Goal: Transaction & Acquisition: Book appointment/travel/reservation

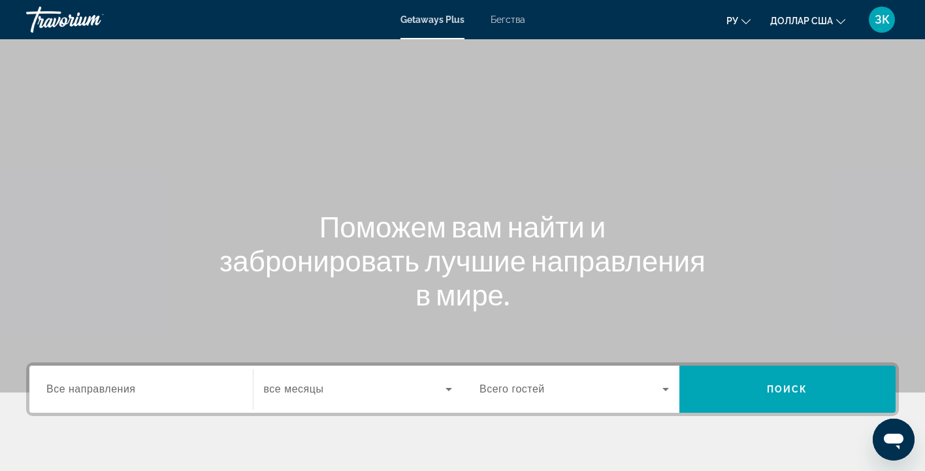
click at [105, 388] on span "Все направления" at bounding box center [91, 388] width 90 height 11
click at [105, 388] on input "Destination Все направления" at bounding box center [141, 390] width 190 height 16
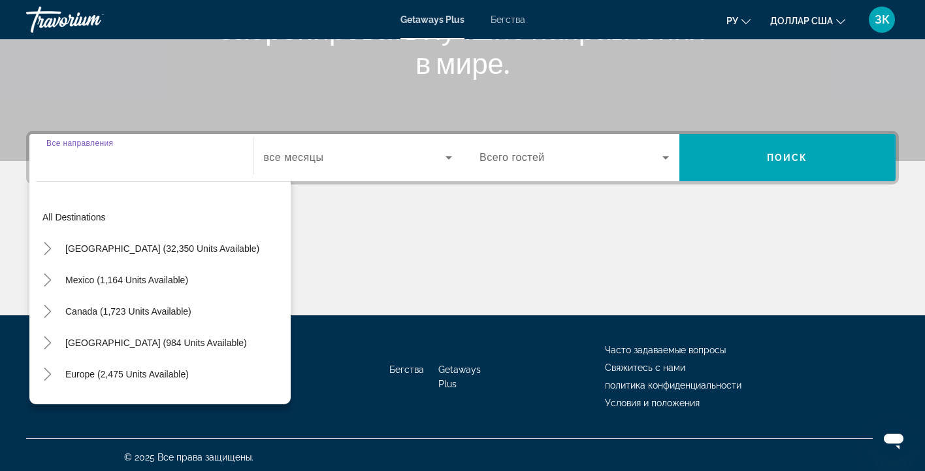
scroll to position [236, 0]
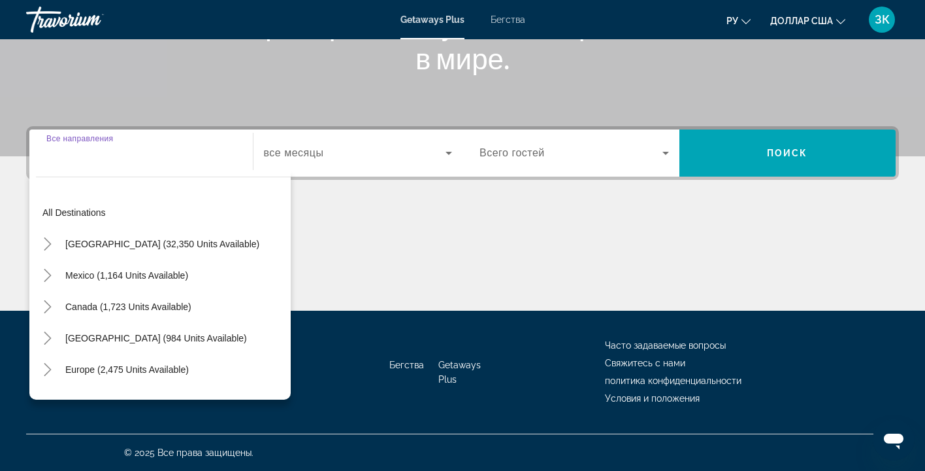
click at [282, 344] on div "Caribbean & Atlantic Islands (984 units available)" at bounding box center [163, 337] width 255 height 31
click at [273, 378] on div "Europe (2,475 units available)" at bounding box center [163, 369] width 255 height 31
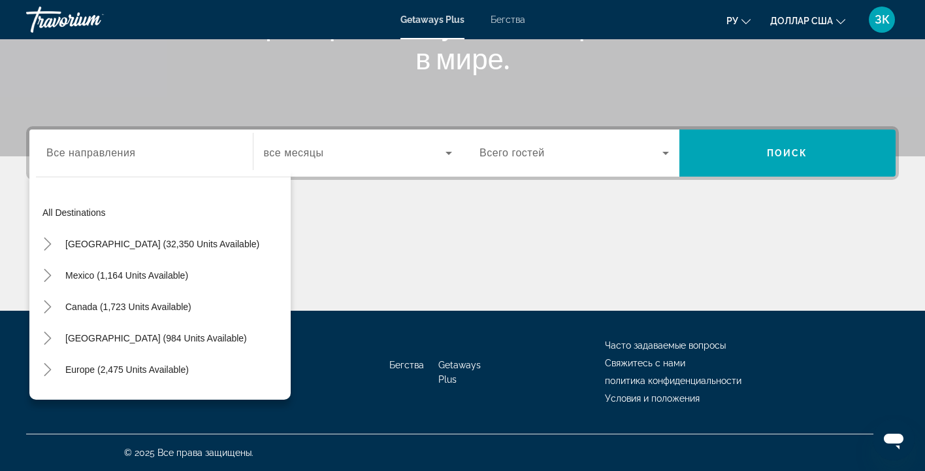
click at [273, 378] on div "Europe (2,475 units available)" at bounding box center [163, 369] width 255 height 31
click at [284, 385] on div "Australia (197 units available)" at bounding box center [163, 400] width 255 height 31
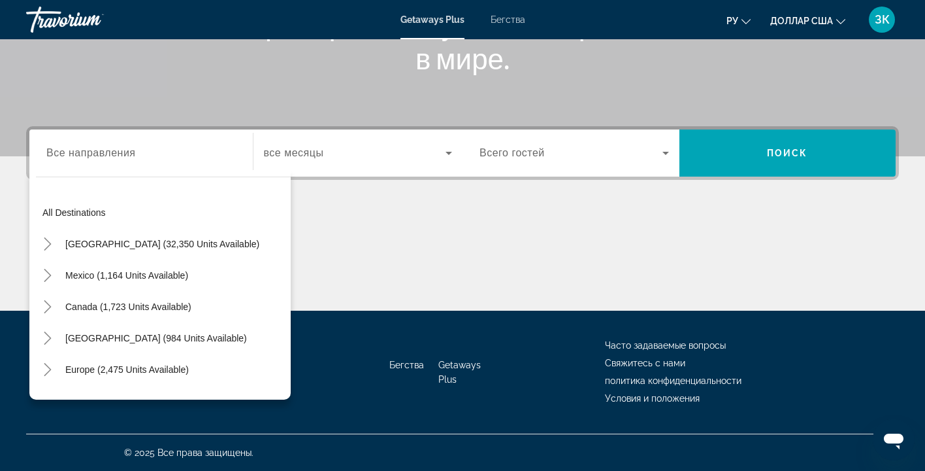
click at [284, 385] on div "Australia (197 units available)" at bounding box center [163, 400] width 255 height 31
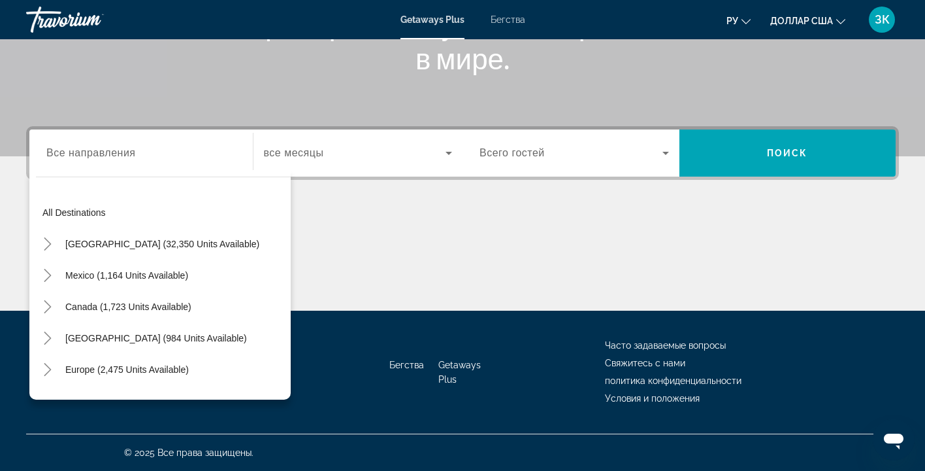
click at [284, 385] on div "Australia (197 units available)" at bounding box center [163, 400] width 255 height 31
click at [277, 216] on span "Виджет поиска" at bounding box center [163, 212] width 255 height 31
type input "**********"
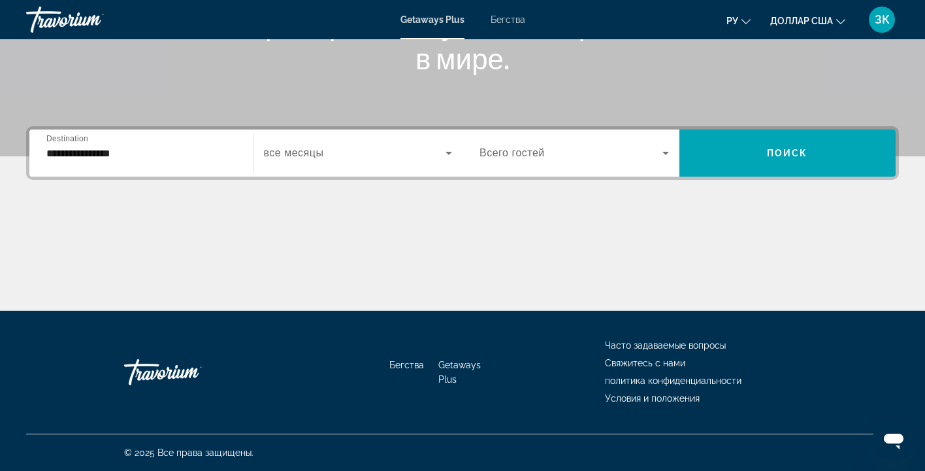
click at [212, 152] on input "**********" at bounding box center [141, 154] width 190 height 16
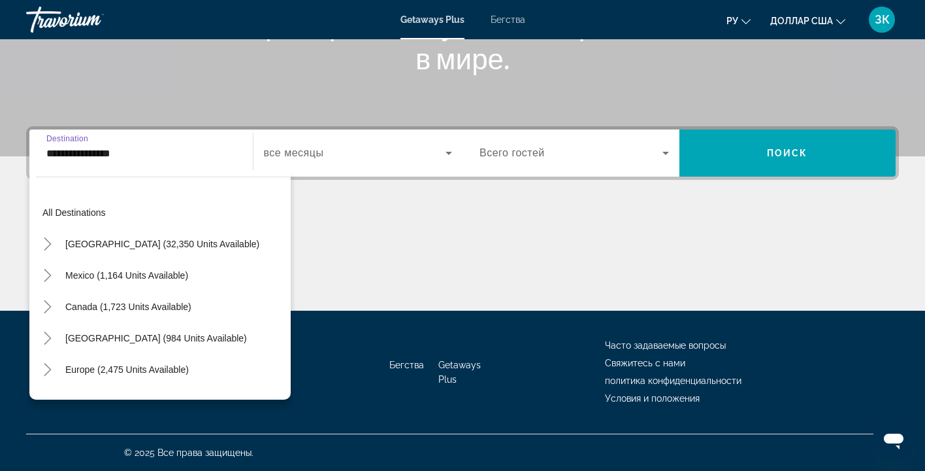
click at [247, 380] on div "Europe (2,475 units available)" at bounding box center [163, 369] width 255 height 31
click at [140, 394] on div "All destinations United States (32,350 units available) Mexico (1,164 units ava…" at bounding box center [159, 284] width 261 height 229
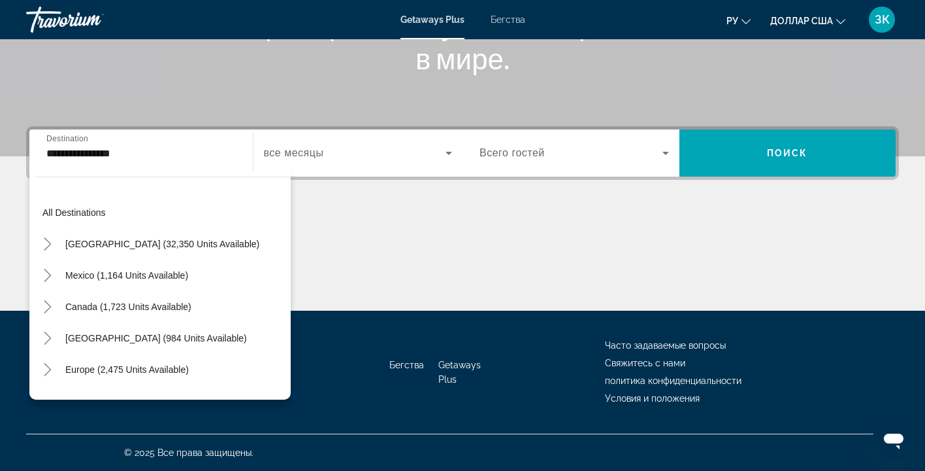
click at [267, 392] on div "Australia (197 units available)" at bounding box center [163, 400] width 255 height 31
click at [274, 388] on div "Australia (197 units available)" at bounding box center [163, 400] width 255 height 31
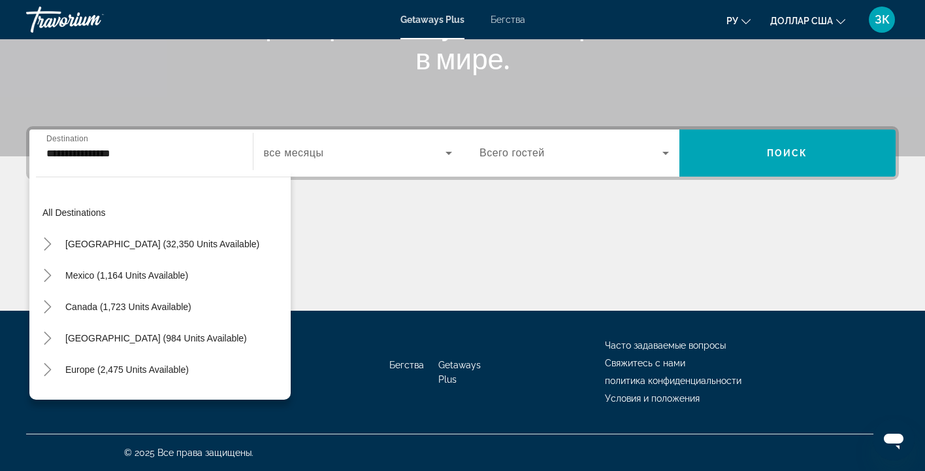
click at [274, 388] on div "Australia (197 units available)" at bounding box center [163, 400] width 255 height 31
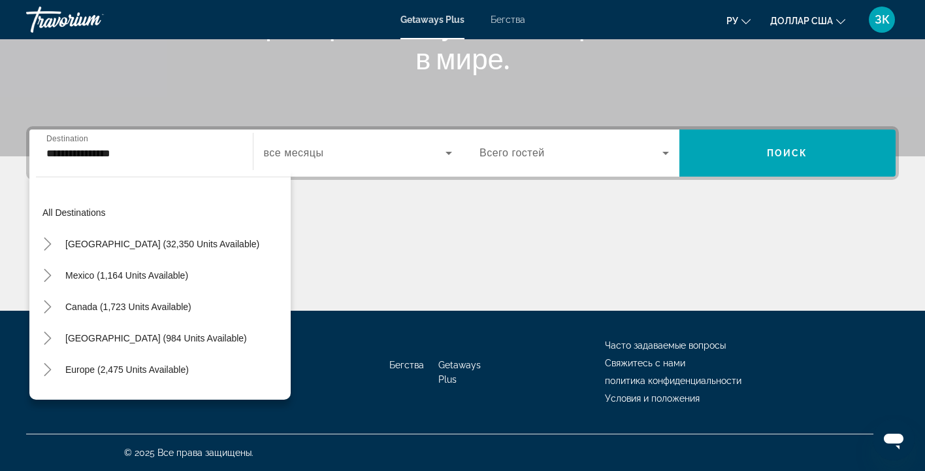
click at [274, 388] on div "Australia (197 units available)" at bounding box center [163, 400] width 255 height 31
click at [501, 19] on font "Бегства" at bounding box center [508, 19] width 35 height 10
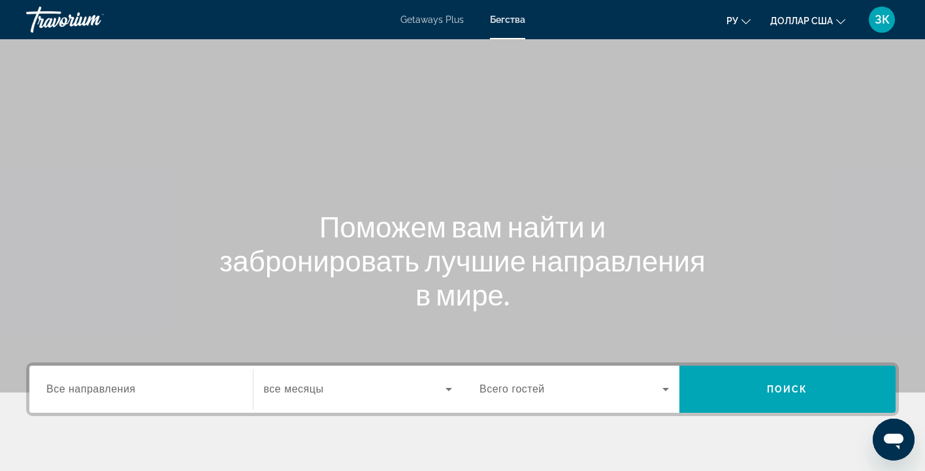
click at [146, 387] on input "Destination Все направления" at bounding box center [141, 390] width 190 height 16
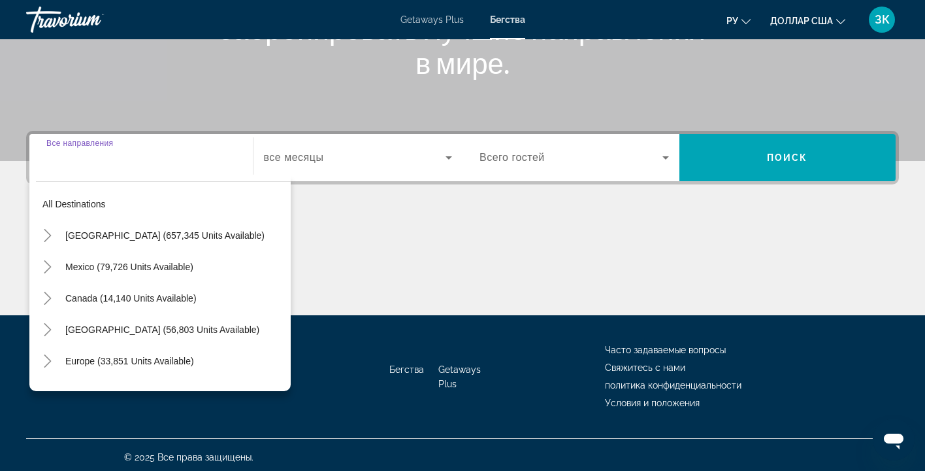
scroll to position [236, 0]
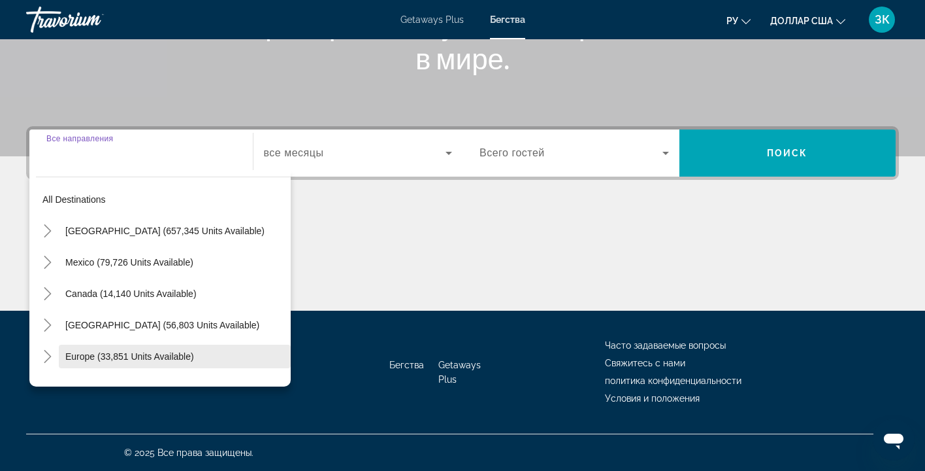
click at [269, 367] on span "Search widget" at bounding box center [175, 355] width 232 height 31
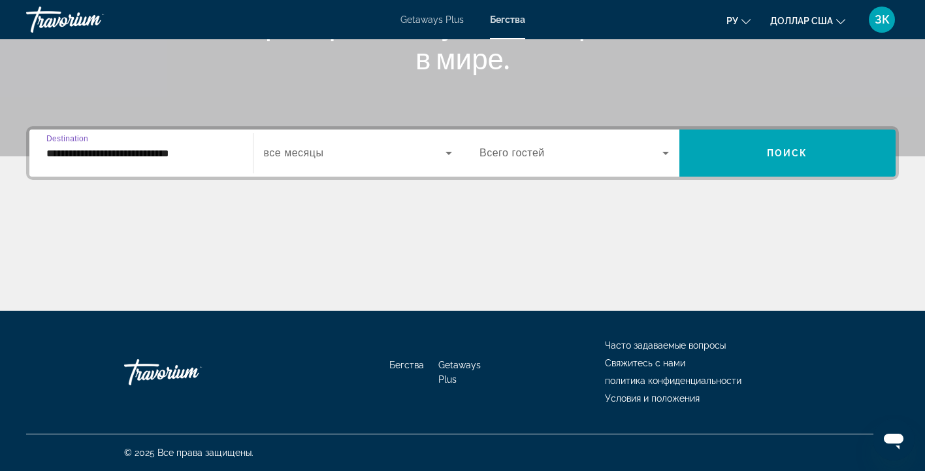
click at [269, 367] on div "Бегства Getaways Plus Часто задаваемые вопросы Свяжитесь с нами политика конфид…" at bounding box center [462, 371] width 873 height 123
click at [228, 150] on input "**********" at bounding box center [141, 154] width 190 height 16
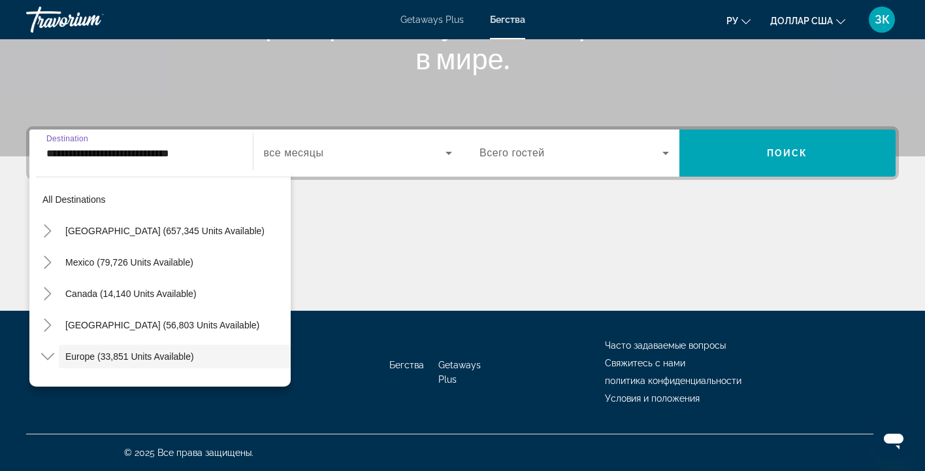
scroll to position [78, 0]
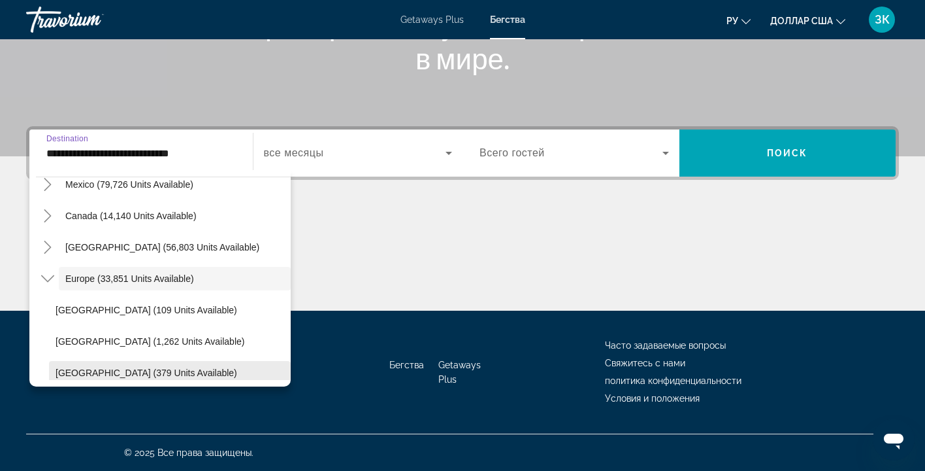
click at [275, 367] on span "Search widget" at bounding box center [170, 372] width 242 height 31
type input "**********"
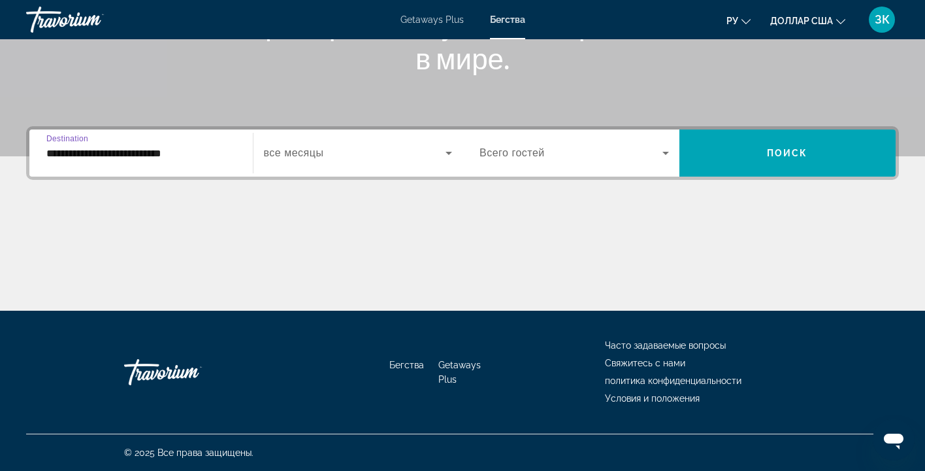
click at [275, 367] on div "Бегства Getaways Plus Часто задаваемые вопросы Свяжитесь с нами политика конфид…" at bounding box center [462, 371] width 873 height 123
click at [227, 149] on input "**********" at bounding box center [141, 154] width 190 height 16
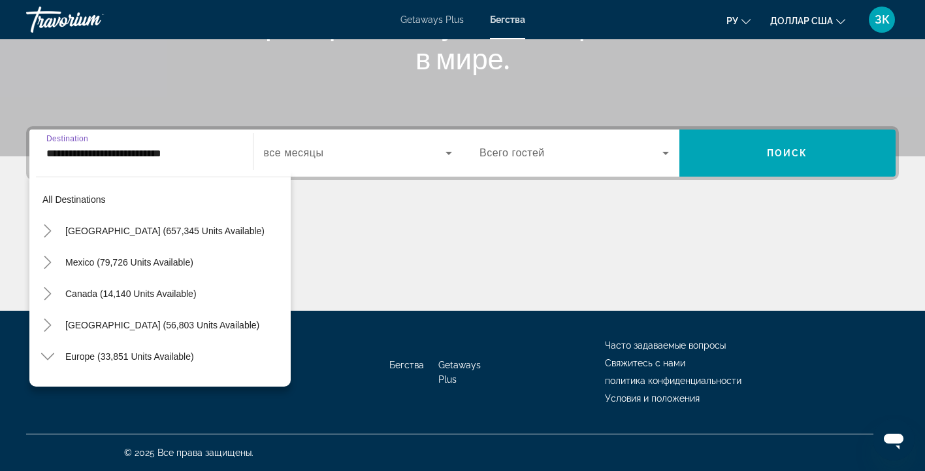
scroll to position [172, 0]
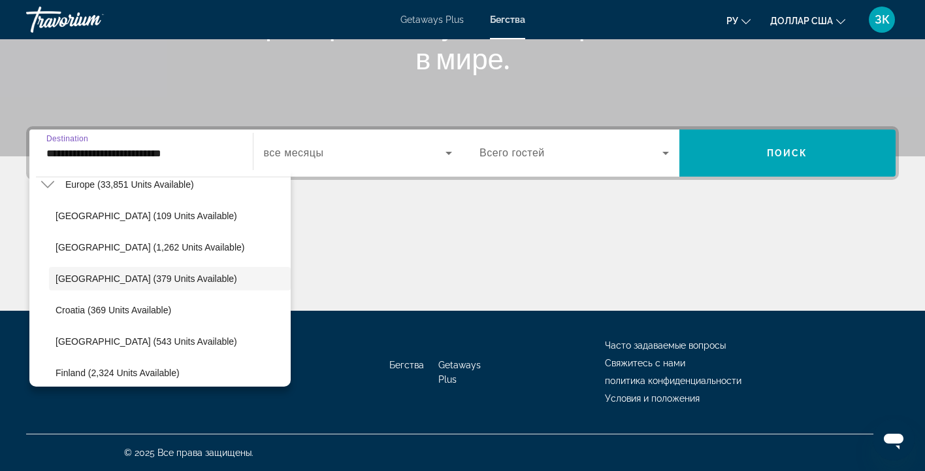
click at [239, 384] on div "All destinations United States (657,345 units available) Mexico (79,726 units a…" at bounding box center [159, 278] width 261 height 216
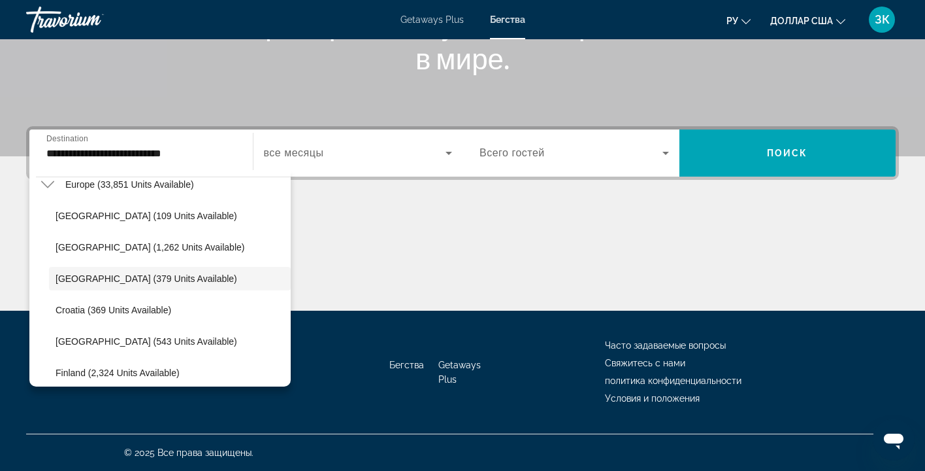
click at [239, 384] on div "All destinations United States (657,345 units available) Mexico (79,726 units a…" at bounding box center [159, 278] width 261 height 216
click at [308, 227] on div "Основное содержание" at bounding box center [462, 261] width 873 height 98
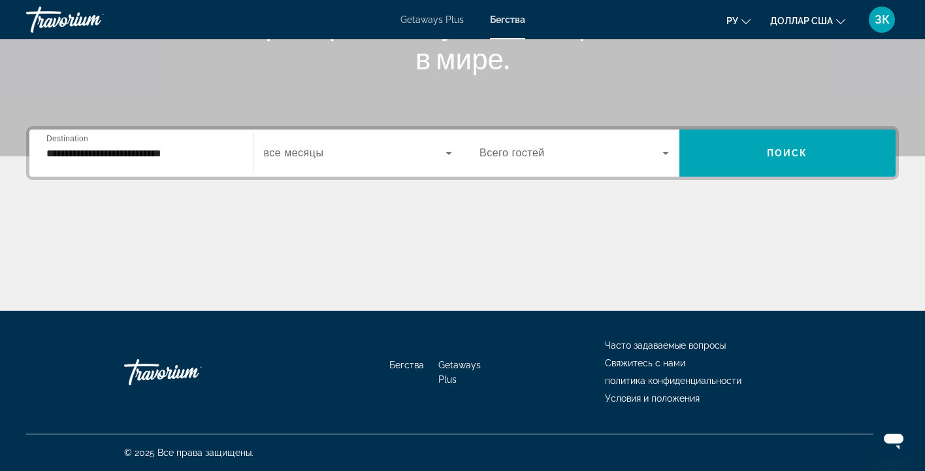
click at [668, 152] on icon "Search widget" at bounding box center [666, 153] width 16 height 16
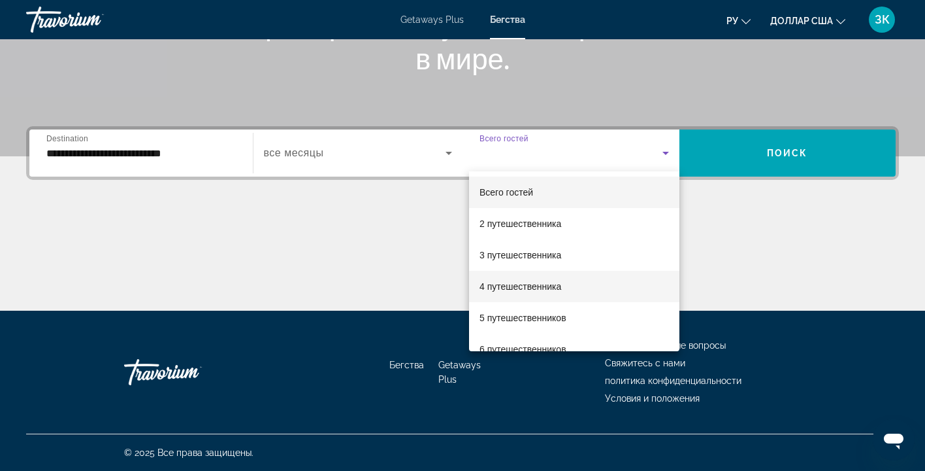
click at [586, 286] on mat-option "4 путешественника" at bounding box center [574, 286] width 210 height 31
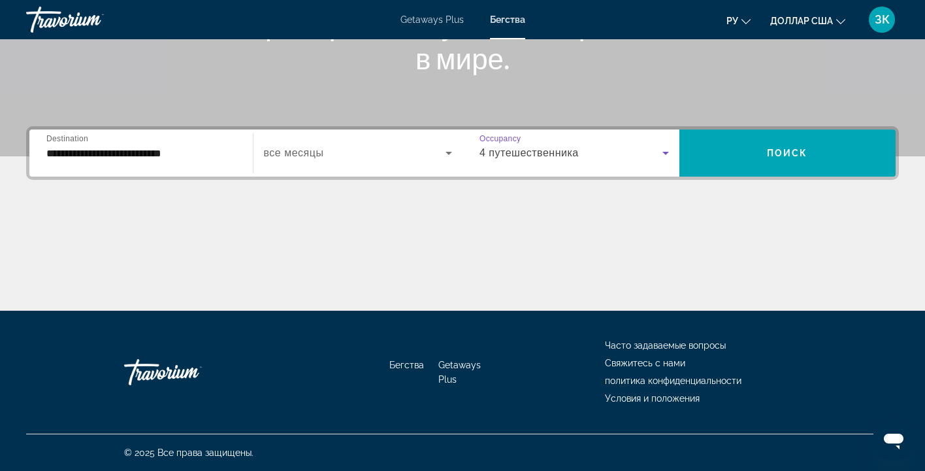
click at [450, 155] on icon "Search widget" at bounding box center [449, 153] width 16 height 16
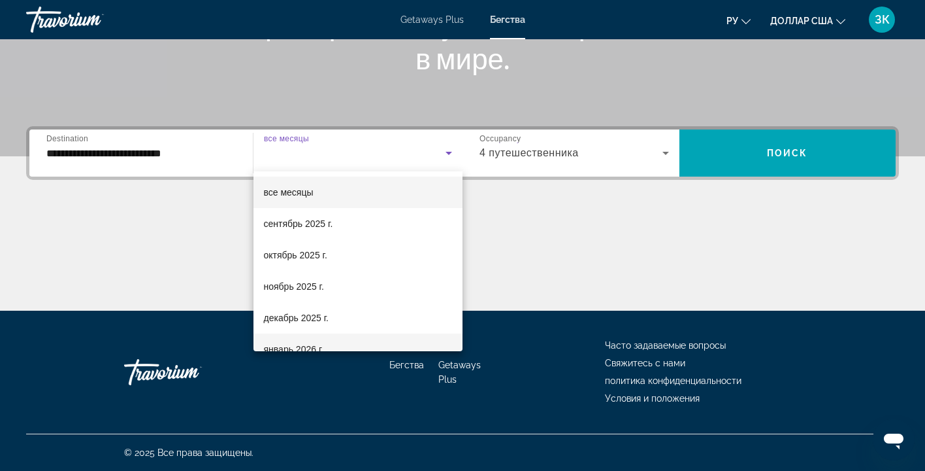
click at [355, 345] on mat-option "январь 2026 г." at bounding box center [359, 348] width 210 height 31
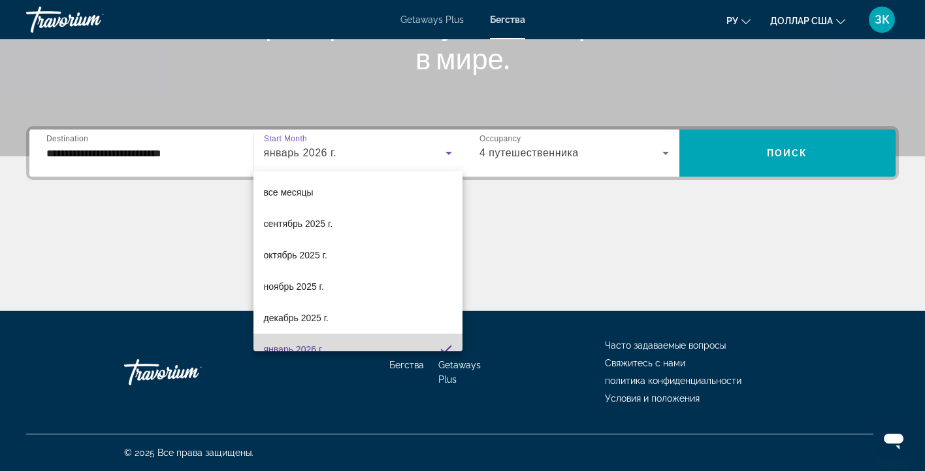
scroll to position [0, 0]
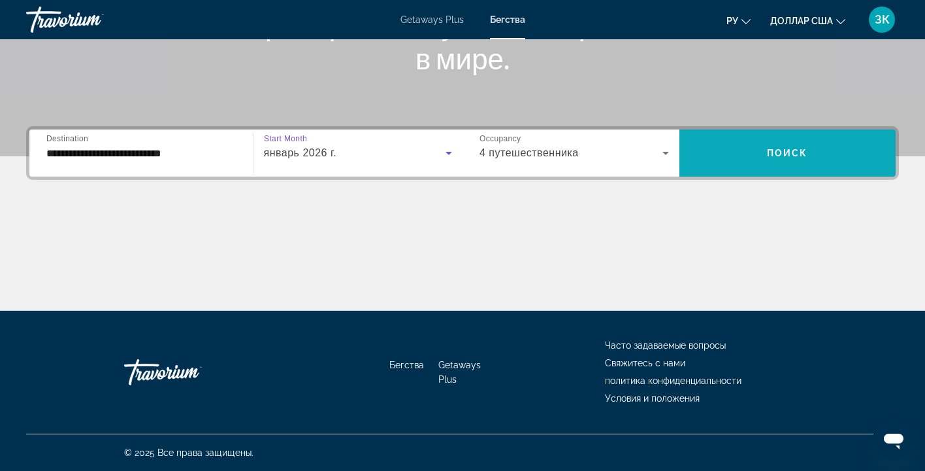
click at [781, 156] on span "Поиск" at bounding box center [787, 153] width 41 height 10
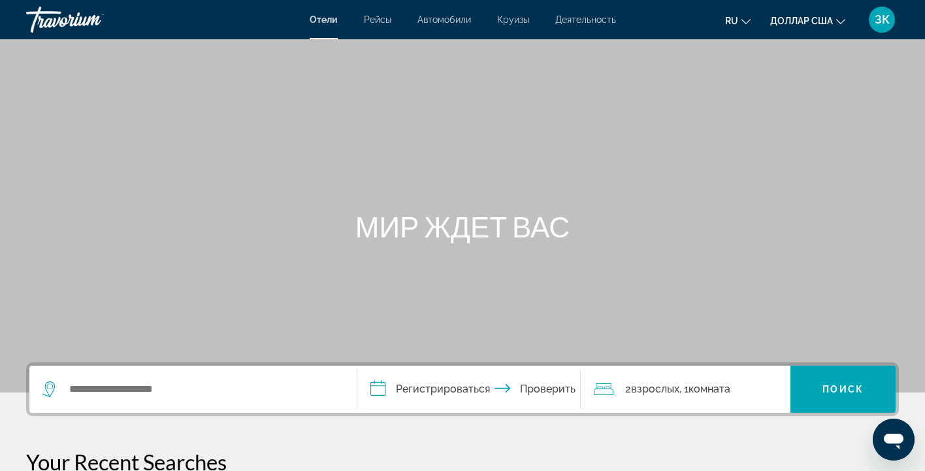
click at [591, 22] on font "Деятельность" at bounding box center [585, 19] width 61 height 10
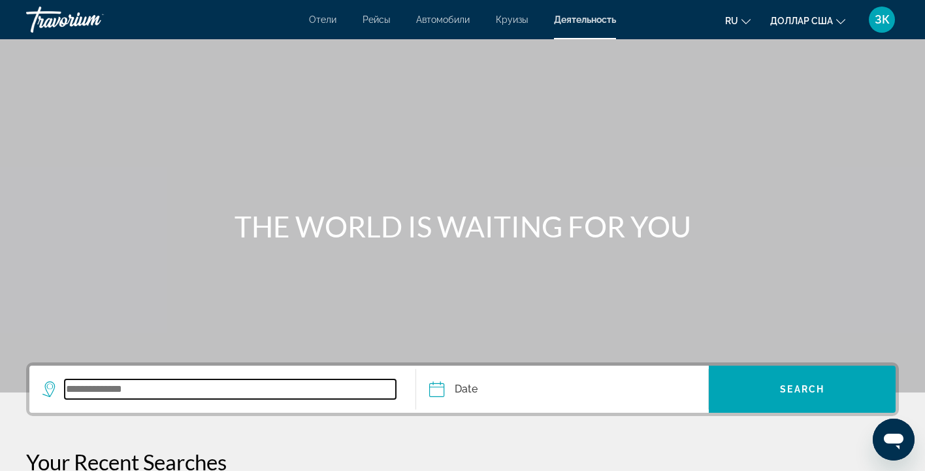
click at [161, 386] on input "Search widget" at bounding box center [230, 389] width 331 height 20
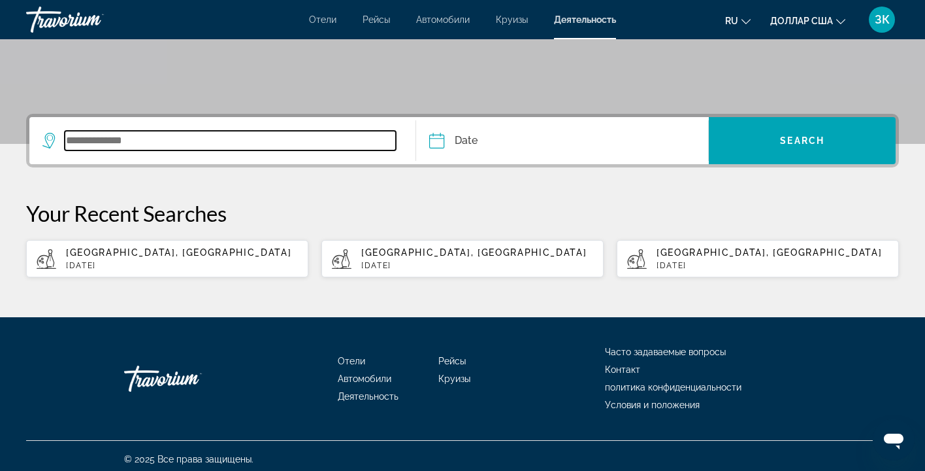
scroll to position [255, 0]
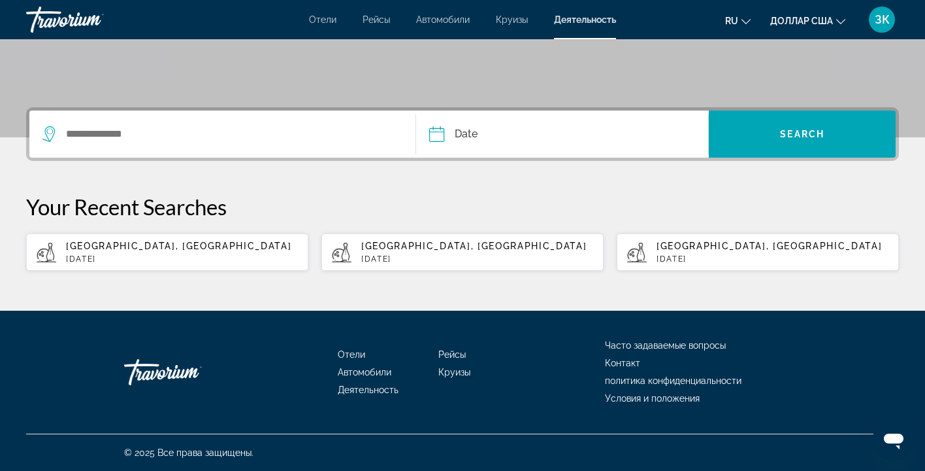
click at [157, 242] on p "[GEOGRAPHIC_DATA], [GEOGRAPHIC_DATA]" at bounding box center [182, 245] width 232 height 10
type input "**********"
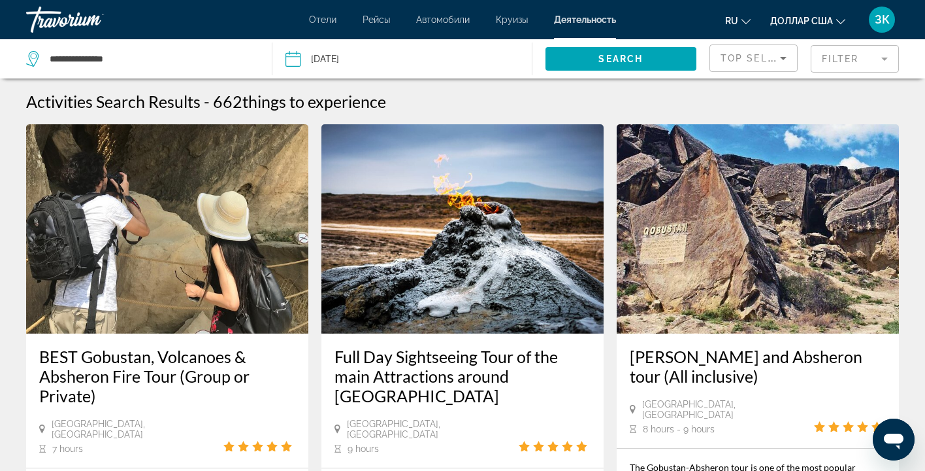
click at [788, 56] on icon "Sort by" at bounding box center [784, 58] width 16 height 16
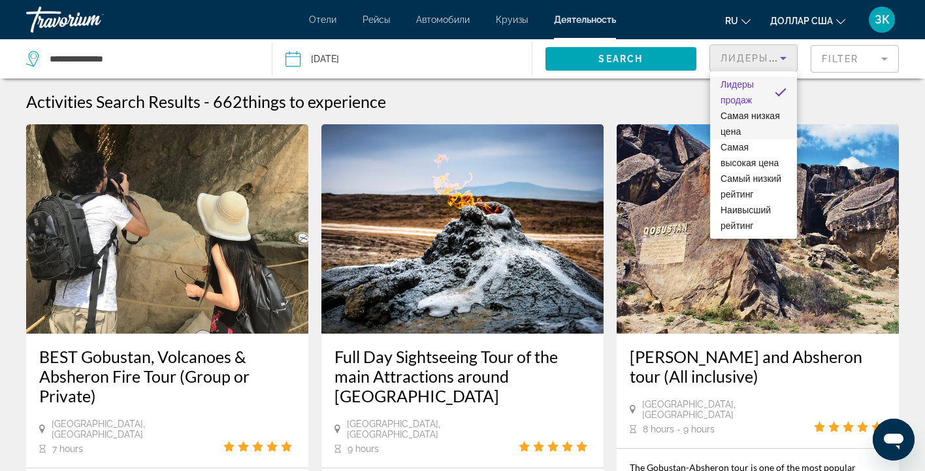
click at [752, 120] on font "Самая низкая цена" at bounding box center [750, 123] width 59 height 26
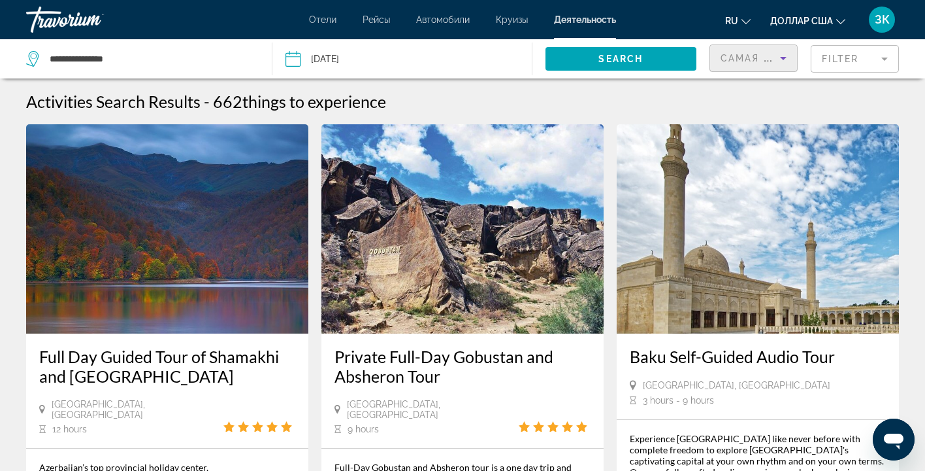
click at [885, 58] on mat-form-field "Filter" at bounding box center [855, 58] width 88 height 27
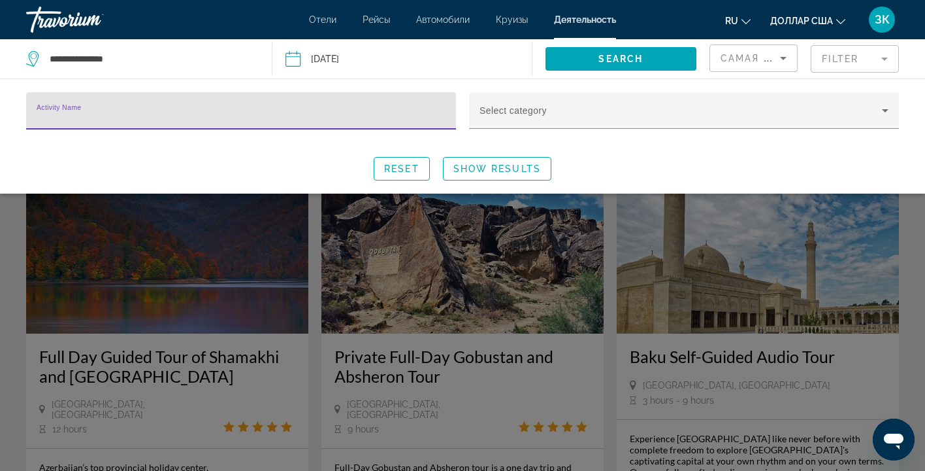
click at [785, 153] on div "Activity Name Select category Reset Show Results" at bounding box center [462, 136] width 925 height 88
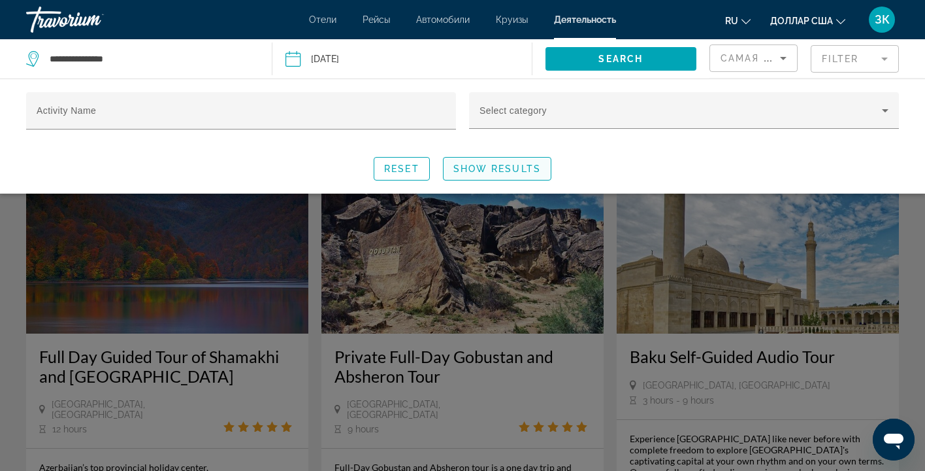
click at [533, 167] on span "Show Results" at bounding box center [498, 168] width 88 height 10
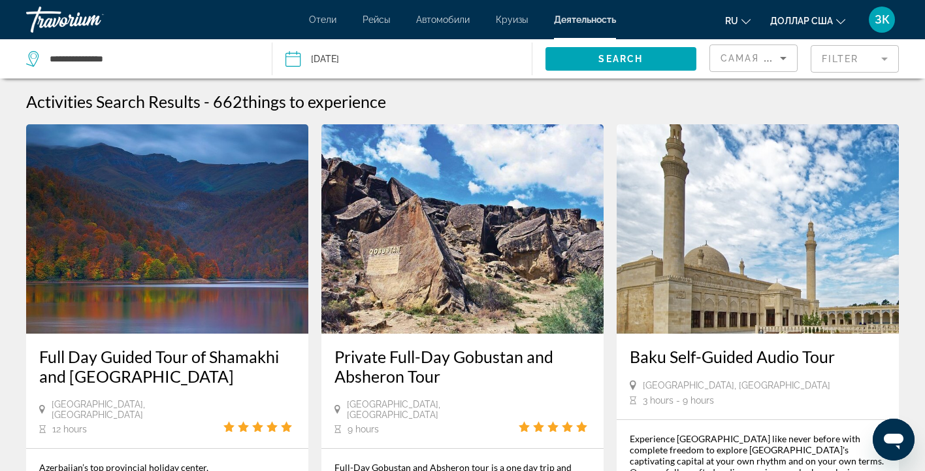
click at [885, 334] on div "Baku Self-Guided Audio Tour [GEOGRAPHIC_DATA], [GEOGRAPHIC_DATA] 3 hours - 9 ho…" at bounding box center [758, 376] width 282 height 86
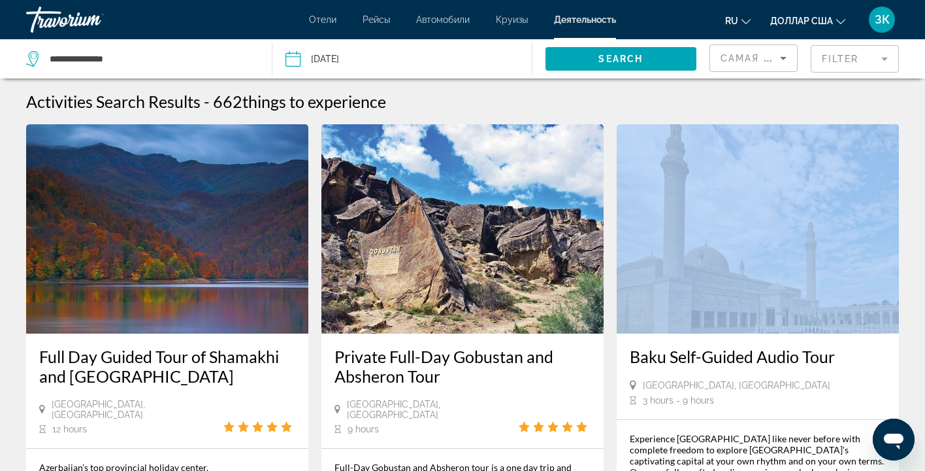
click at [904, 397] on app-activities-search-item "Baku Self-Guided Audio Tour [GEOGRAPHIC_DATA], [GEOGRAPHIC_DATA] 3 hours - 9 ho…" at bounding box center [757, 432] width 295 height 616
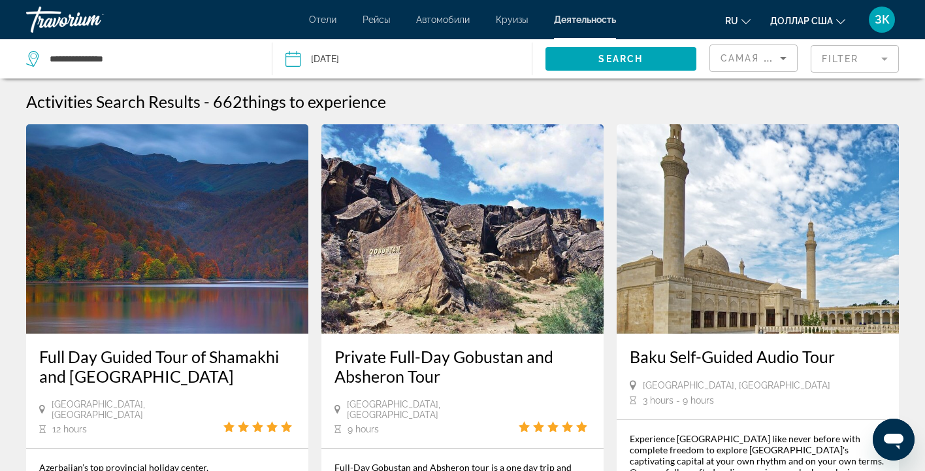
click at [904, 397] on app-activities-search-item "Baku Self-Guided Audio Tour [GEOGRAPHIC_DATA], [GEOGRAPHIC_DATA] 3 hours - 9 ho…" at bounding box center [757, 432] width 295 height 616
click at [902, 431] on icon "Открытое окно обмена сообщениями" at bounding box center [894, 439] width 24 height 24
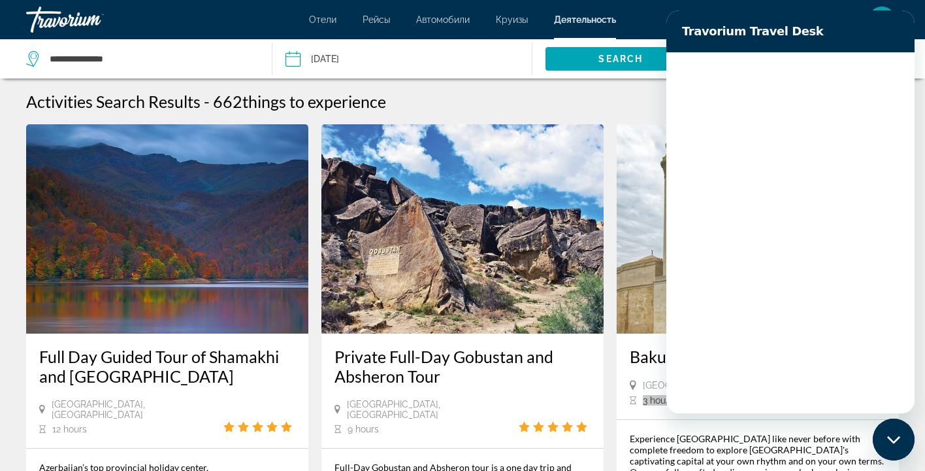
click at [902, 435] on div "Закрыть окно обмена сообщениями" at bounding box center [893, 439] width 39 height 39
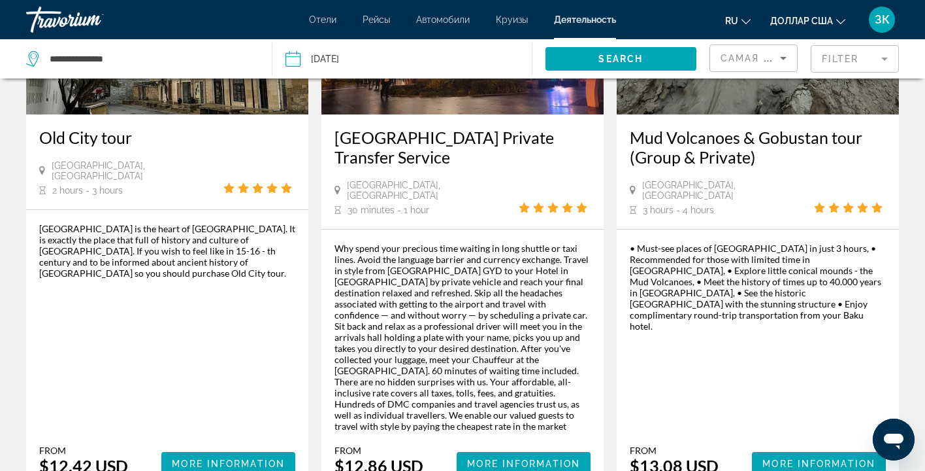
scroll to position [2044, 0]
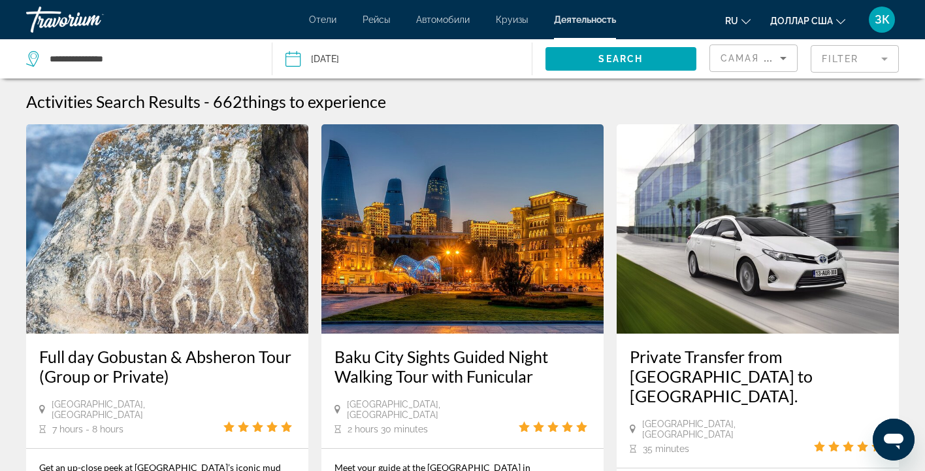
scroll to position [1, 0]
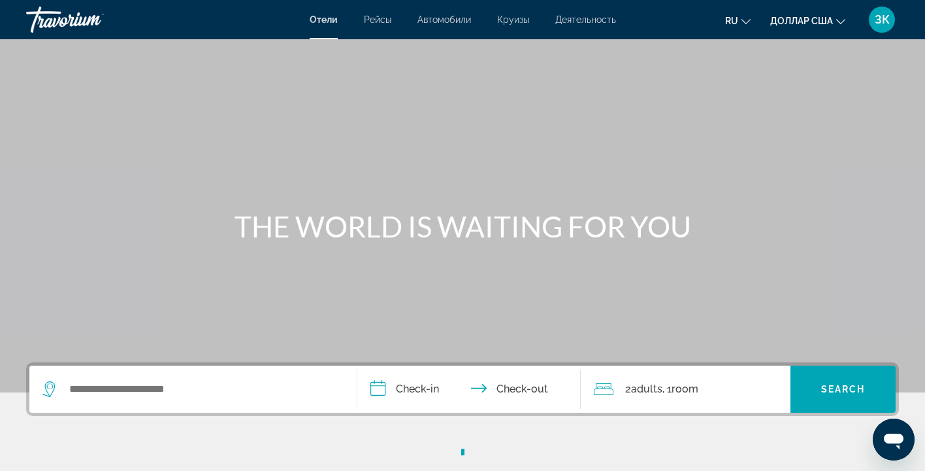
click at [376, 368] on input "**********" at bounding box center [471, 390] width 229 height 51
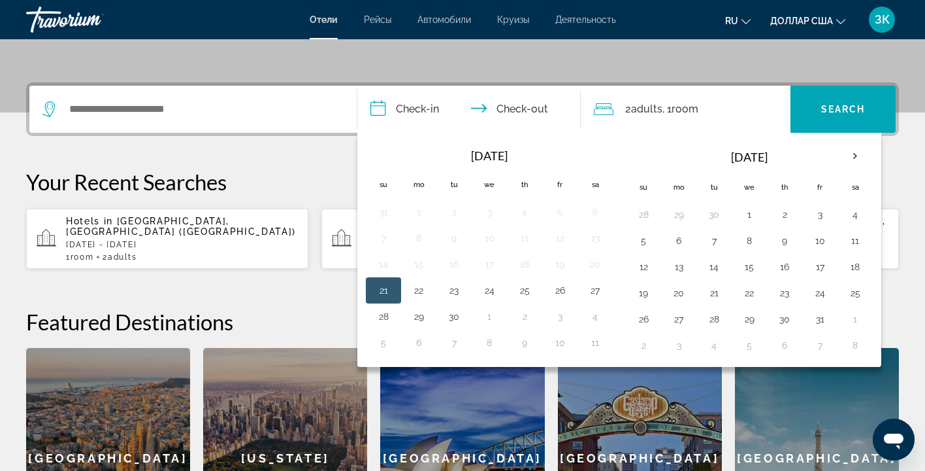
scroll to position [282, 0]
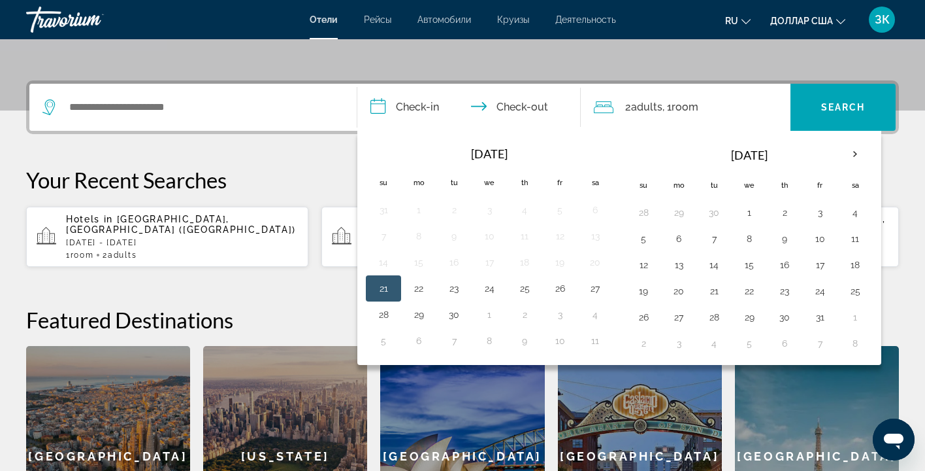
click at [289, 303] on div "**********" at bounding box center [462, 323] width 925 height 486
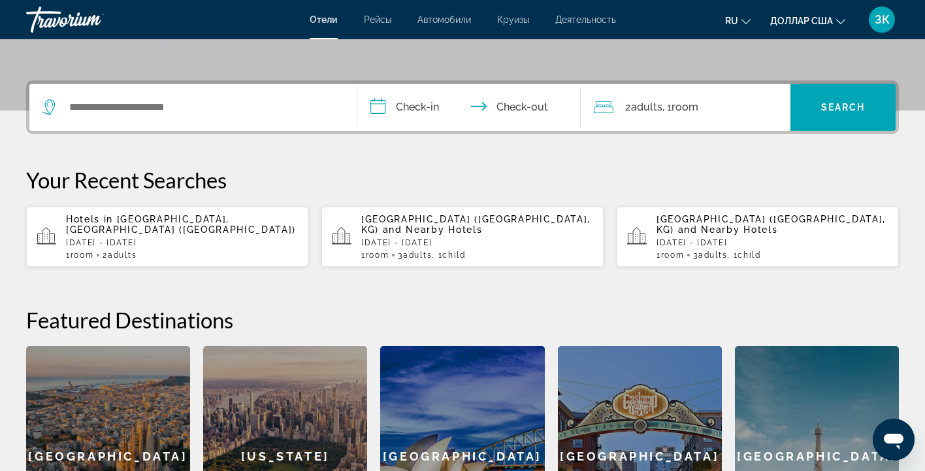
click at [582, 20] on font "Деятельность" at bounding box center [585, 19] width 61 height 10
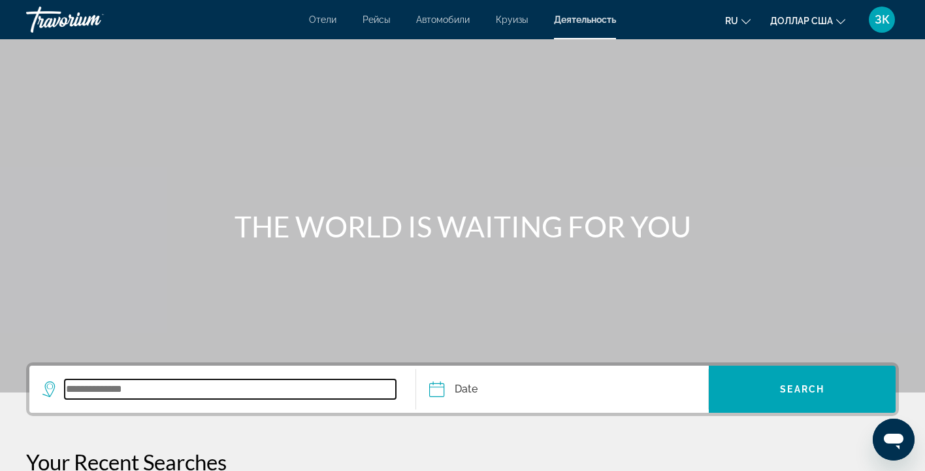
click at [200, 380] on input "Search widget" at bounding box center [230, 389] width 331 height 20
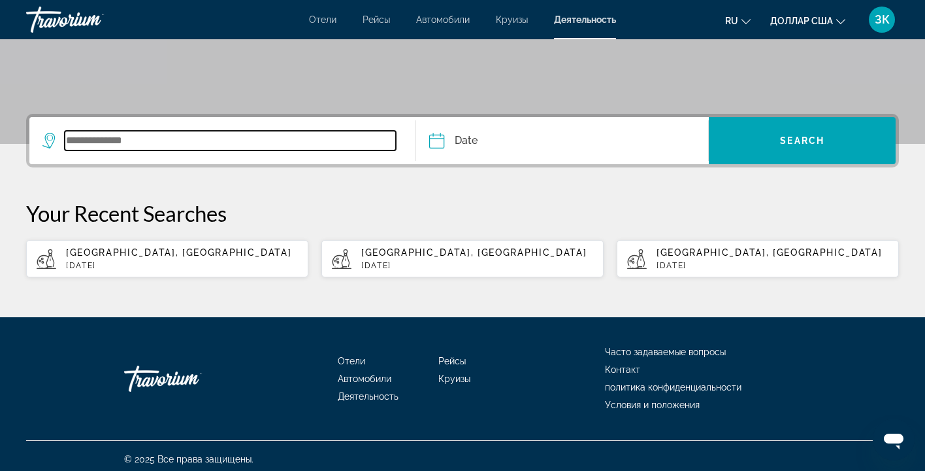
scroll to position [255, 0]
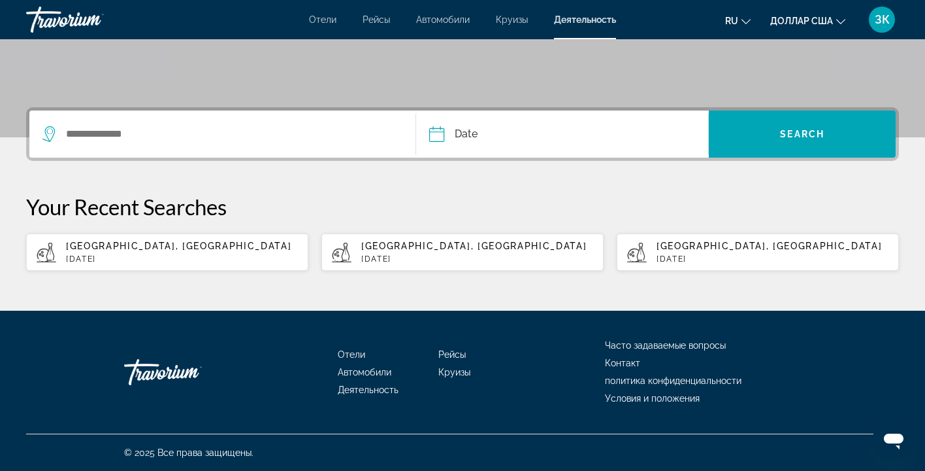
click at [165, 245] on p "[GEOGRAPHIC_DATA], [GEOGRAPHIC_DATA]" at bounding box center [182, 245] width 232 height 10
type input "**********"
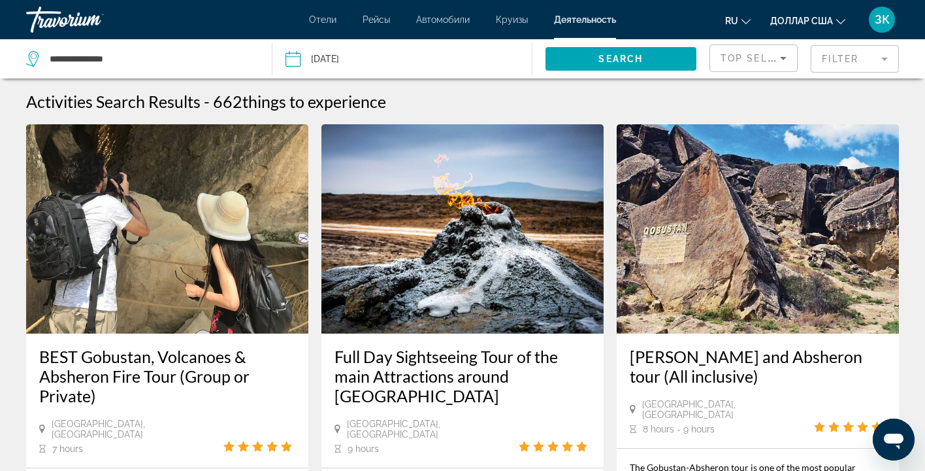
click at [784, 58] on icon "Sort by" at bounding box center [783, 58] width 7 height 3
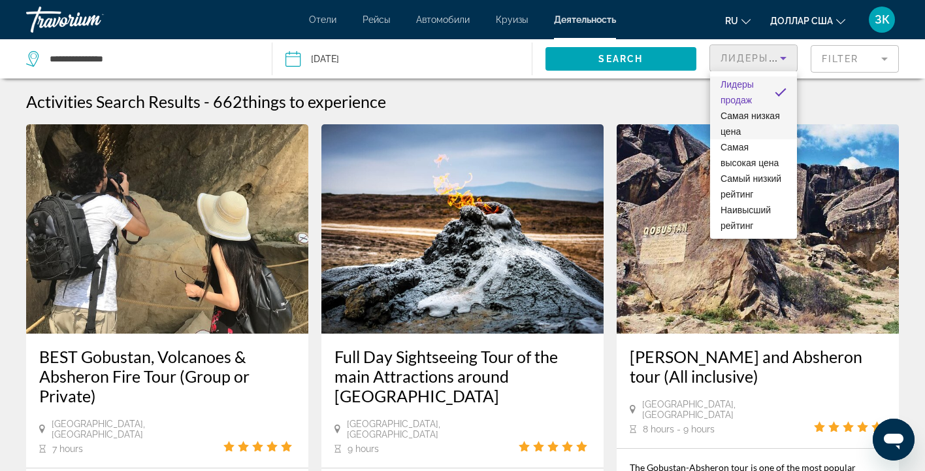
click at [738, 122] on span "Самая низкая цена" at bounding box center [754, 123] width 66 height 31
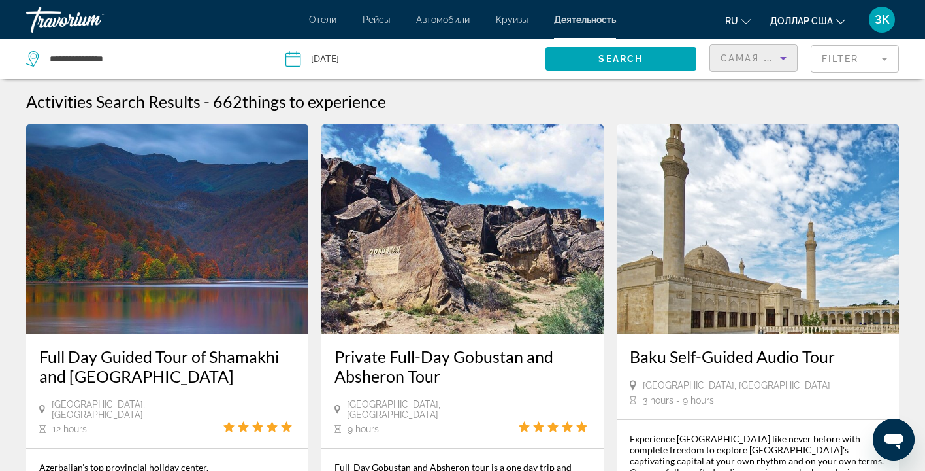
click at [888, 57] on mat-form-field "Filter" at bounding box center [855, 58] width 88 height 27
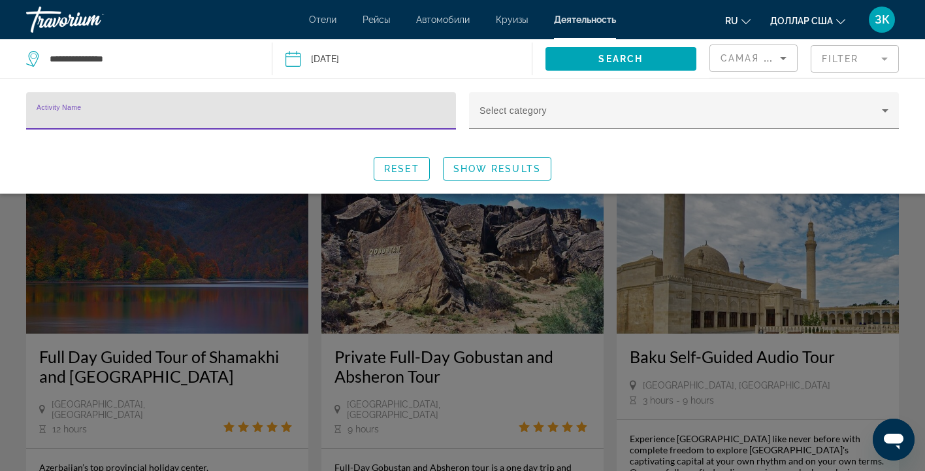
click at [784, 57] on icon "Sort by" at bounding box center [783, 58] width 7 height 3
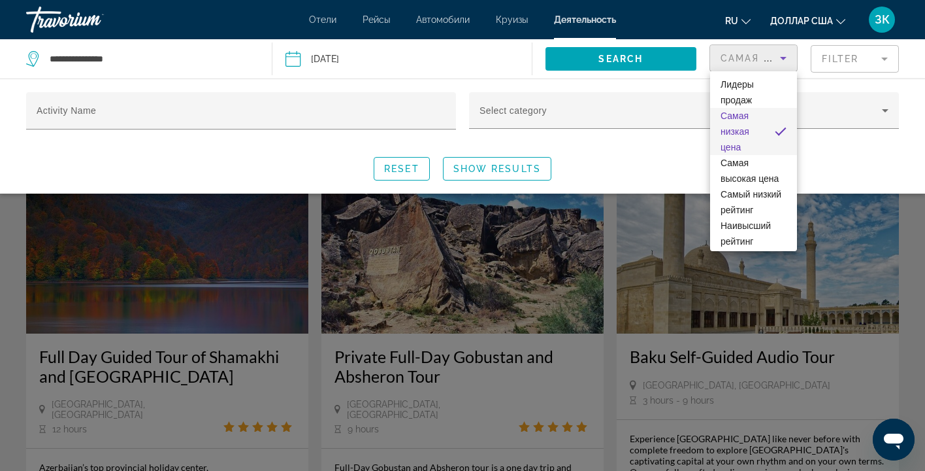
click at [672, 85] on div at bounding box center [462, 235] width 925 height 471
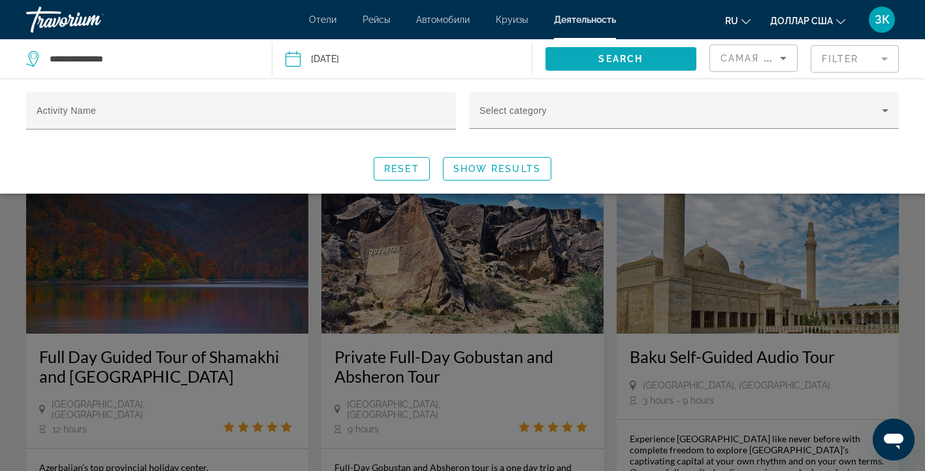
click at [647, 56] on span "Search widget" at bounding box center [622, 58] width 152 height 31
click at [625, 56] on span "Search" at bounding box center [621, 59] width 44 height 10
click at [908, 125] on div "Activity Name Select category Reset Show Results" at bounding box center [462, 136] width 925 height 88
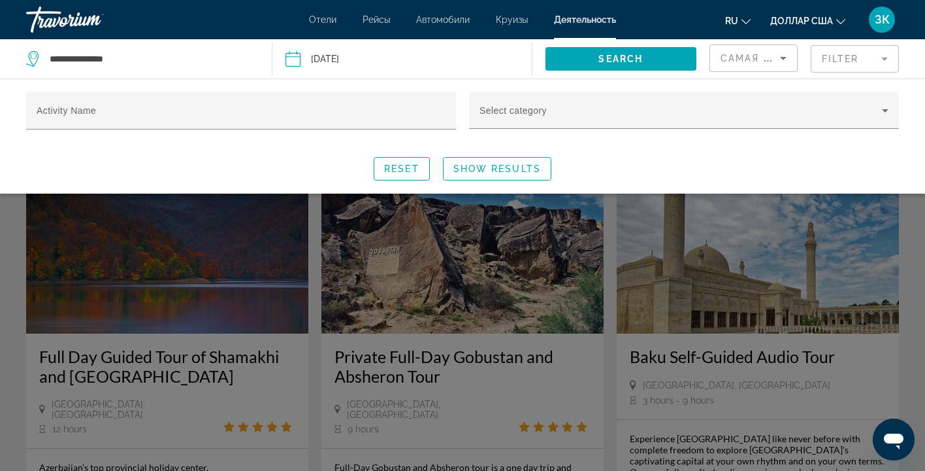
click at [908, 125] on div "Activity Name Select category Reset Show Results" at bounding box center [462, 136] width 925 height 88
click at [921, 54] on app-activities-search-filters "Самая низкая цена Filter Activity Name Select category Reset Show Results" at bounding box center [818, 58] width 216 height 39
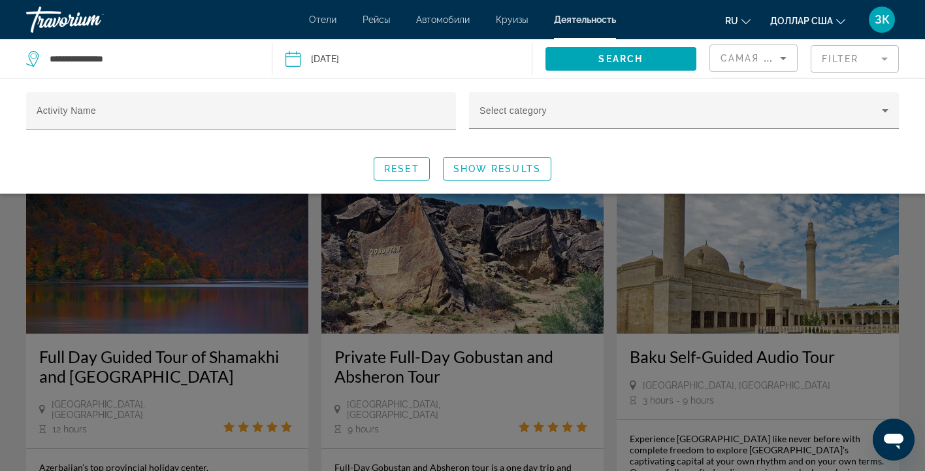
click at [921, 54] on app-activities-search-filters "Самая низкая цена Filter Activity Name Select category Reset Show Results" at bounding box center [818, 58] width 216 height 39
click at [442, 54] on button "Date [DATE] Sep *** *** *** *** *** *** *** *** *** *** *** *** 2025 **** **** …" at bounding box center [409, 58] width 246 height 39
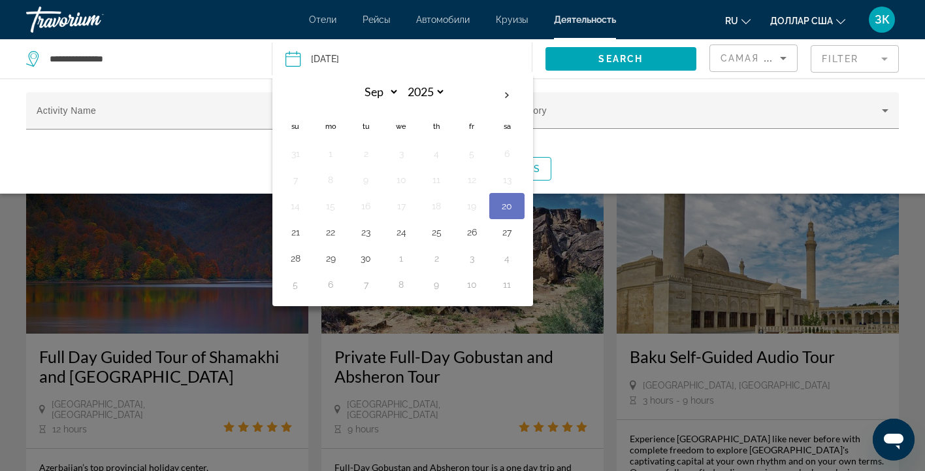
click at [442, 54] on button "Date [DATE] Sep *** *** *** *** *** *** *** *** *** *** *** *** 2025 **** **** …" at bounding box center [409, 58] width 246 height 39
click at [512, 234] on button "27" at bounding box center [507, 232] width 21 height 18
type input "**********"
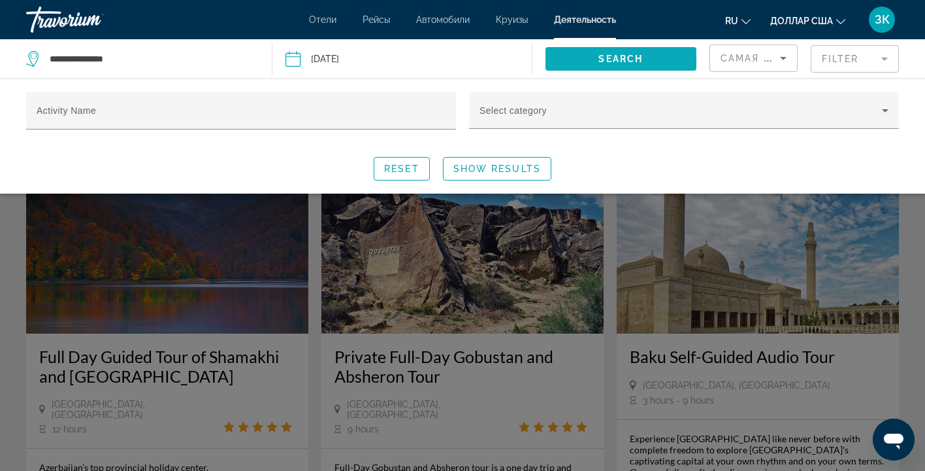
click at [604, 56] on span "Search" at bounding box center [621, 59] width 44 height 10
click at [906, 284] on div "Search widget" at bounding box center [462, 330] width 925 height 281
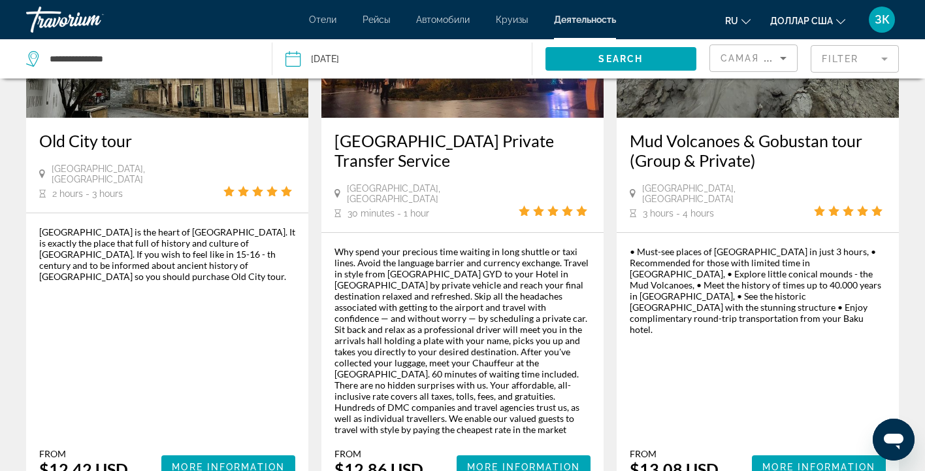
scroll to position [2040, 0]
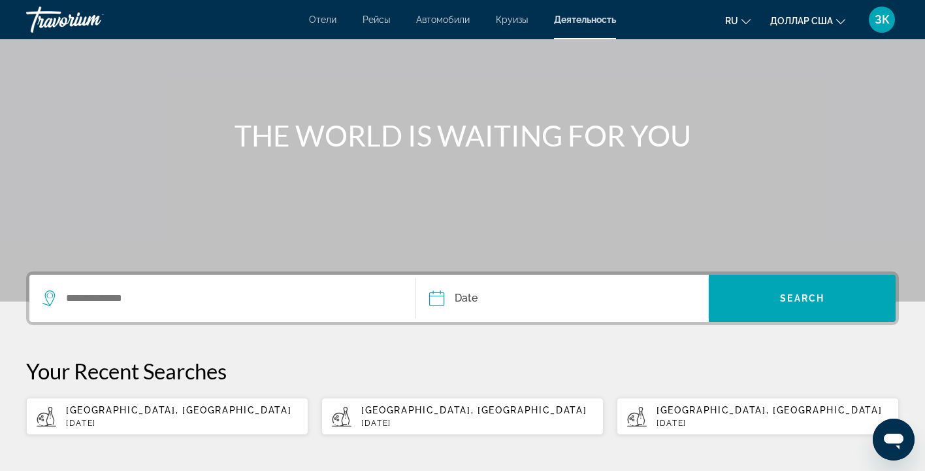
scroll to position [93, 0]
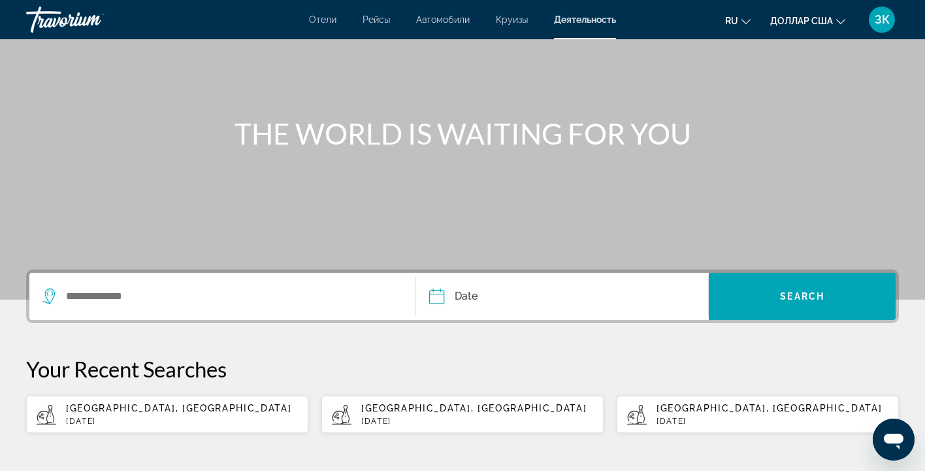
click at [228, 413] on div "[GEOGRAPHIC_DATA], [GEOGRAPHIC_DATA] [DATE]" at bounding box center [182, 414] width 232 height 23
type input "**********"
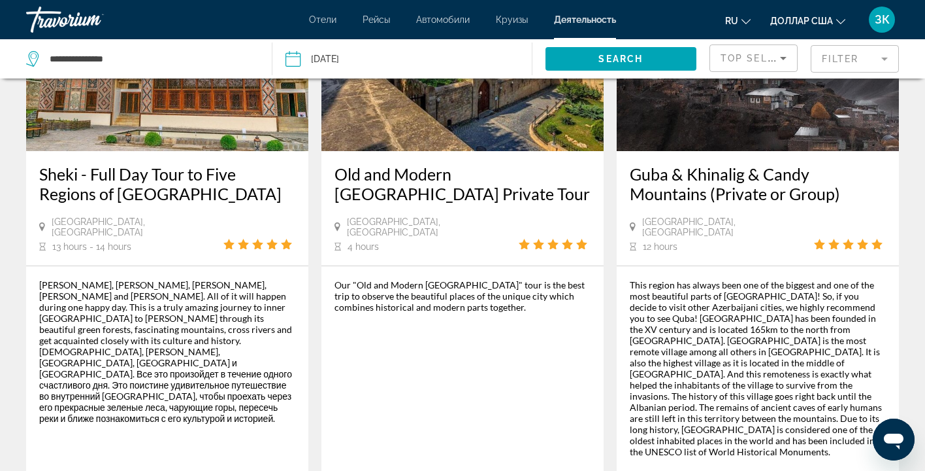
scroll to position [823, 0]
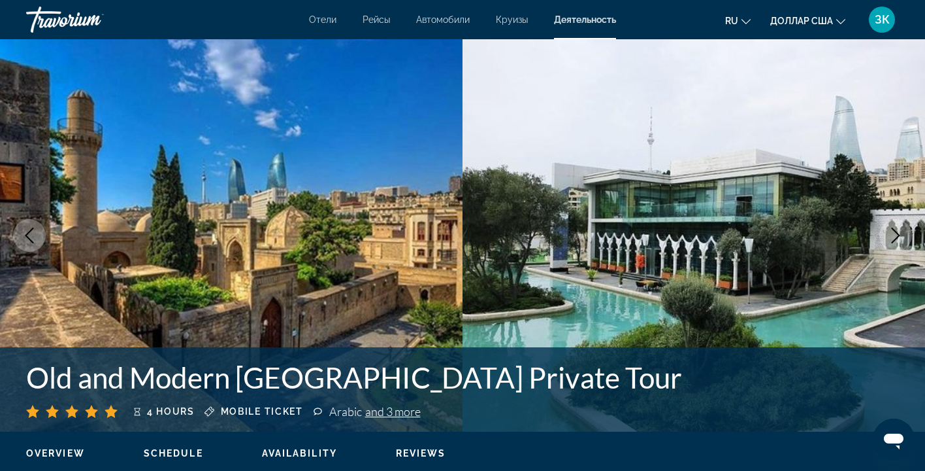
click at [906, 389] on div "Old and Modern [GEOGRAPHIC_DATA] Private Tour 4 hours Mobile ticket Arabic and …" at bounding box center [462, 389] width 925 height 58
click at [896, 405] on div "Old and Modern [GEOGRAPHIC_DATA] Private Tour 4 hours Mobile ticket Arabic and …" at bounding box center [462, 389] width 925 height 58
click at [748, 21] on icon "Изменить язык" at bounding box center [746, 21] width 9 height 9
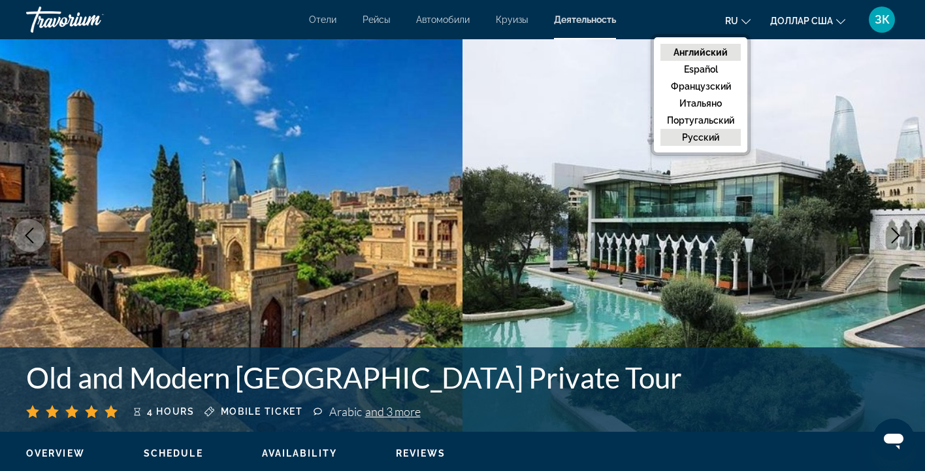
click at [693, 133] on font "русский" at bounding box center [700, 137] width 37 height 10
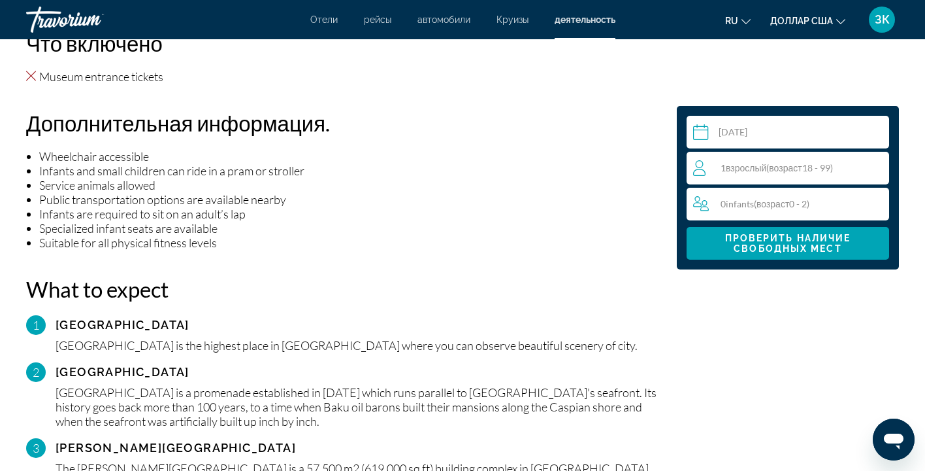
scroll to position [909, 0]
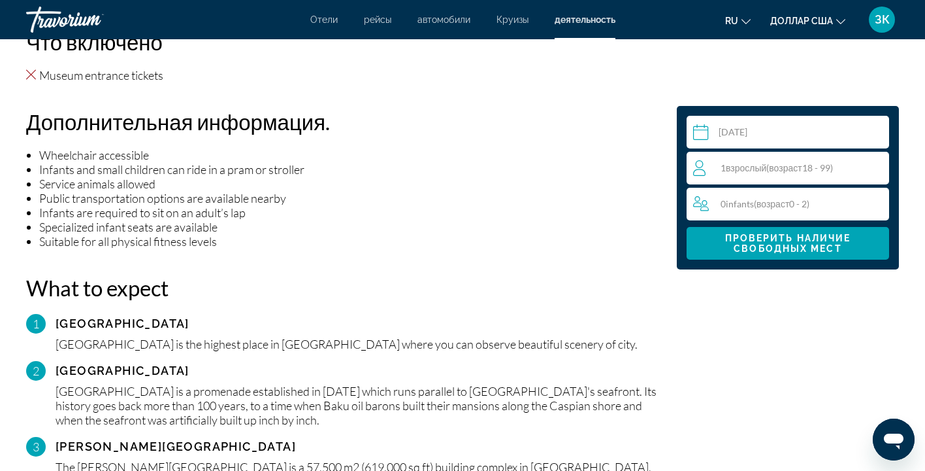
click at [697, 159] on div "1 Взрослый Взрослые ( возраст 18 - 99)" at bounding box center [791, 168] width 196 height 33
click at [883, 165] on div "1 Взрослый Взрослые ( возраст 18 - 99) min : 1, max : 10" at bounding box center [790, 167] width 195 height 21
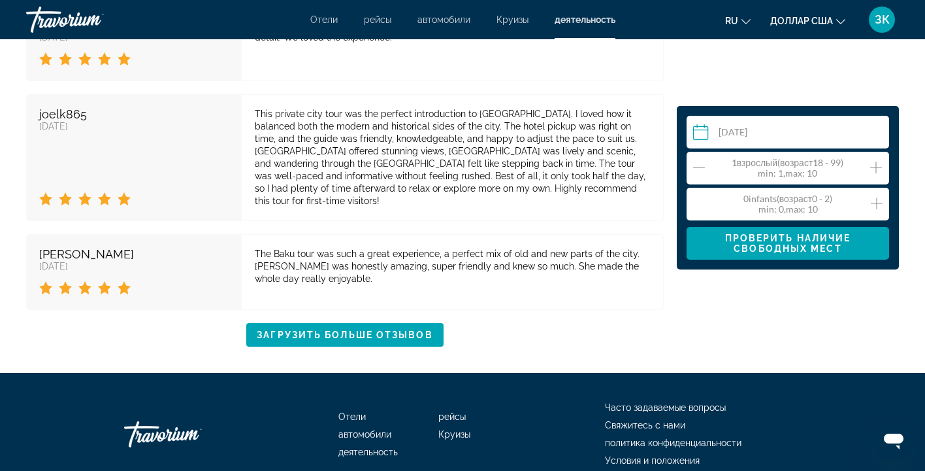
scroll to position [2794, 0]
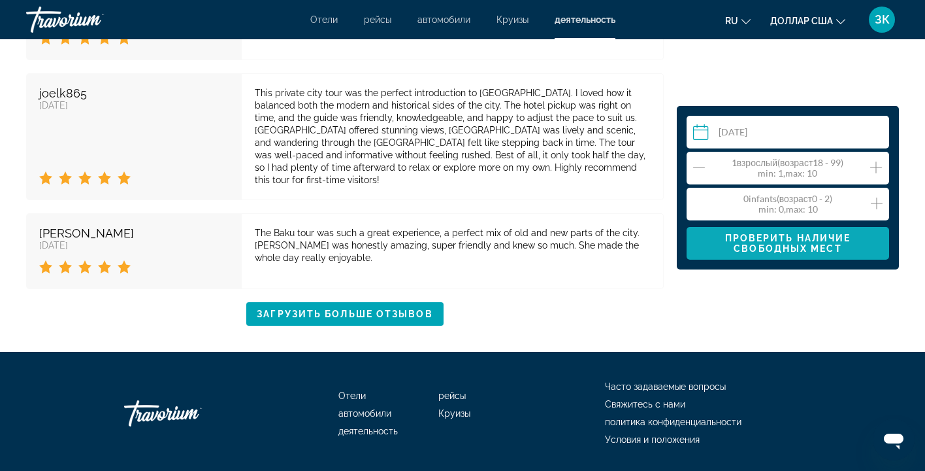
click at [785, 233] on span "Проверить наличие свободных мест" at bounding box center [788, 243] width 126 height 21
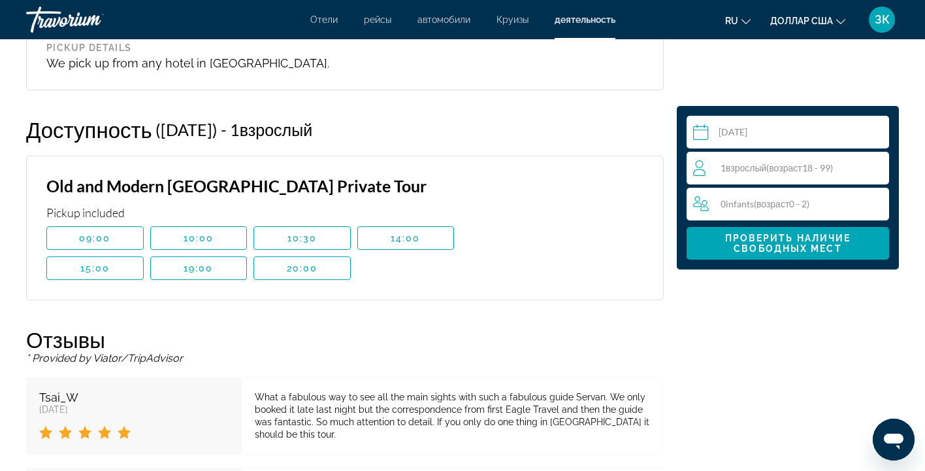
scroll to position [1842, 0]
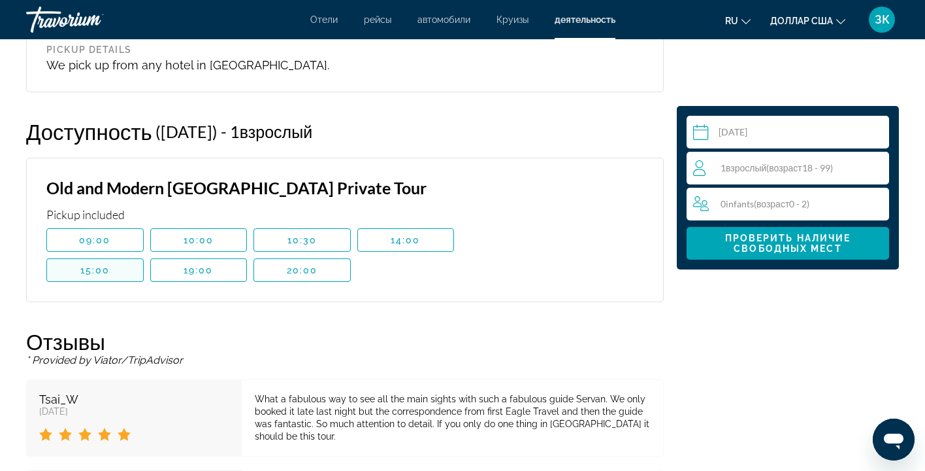
click at [101, 265] on span "15:00" at bounding box center [95, 270] width 30 height 10
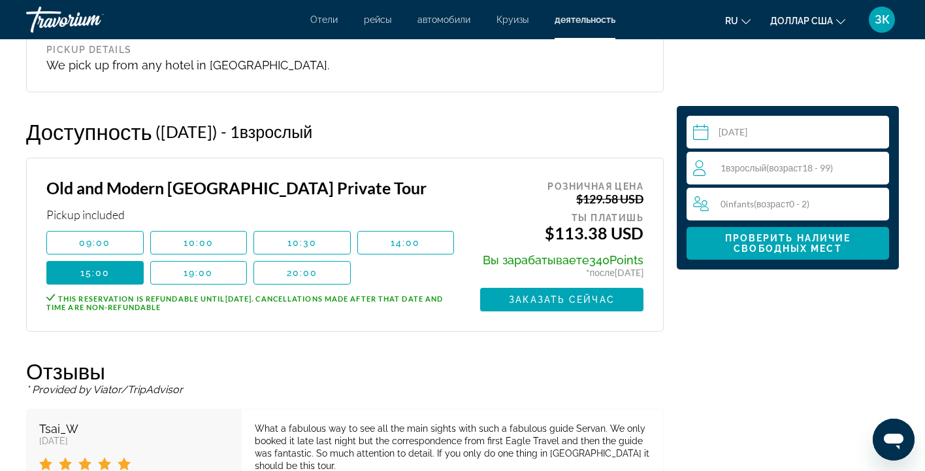
click at [909, 289] on div "Выберите дату [DATE] Sep *** *** *** *** *** *** *** *** *** *** *** *** 2025 *…" at bounding box center [462, 58] width 925 height 2808
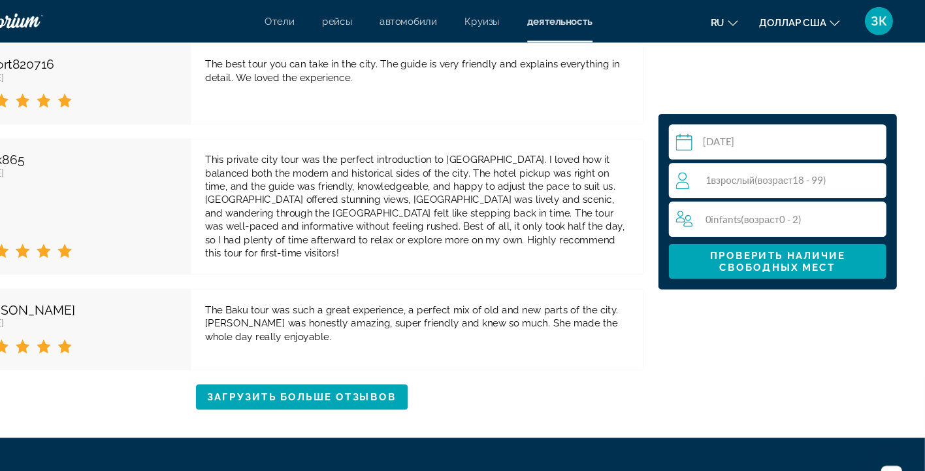
scroll to position [2894, 0]
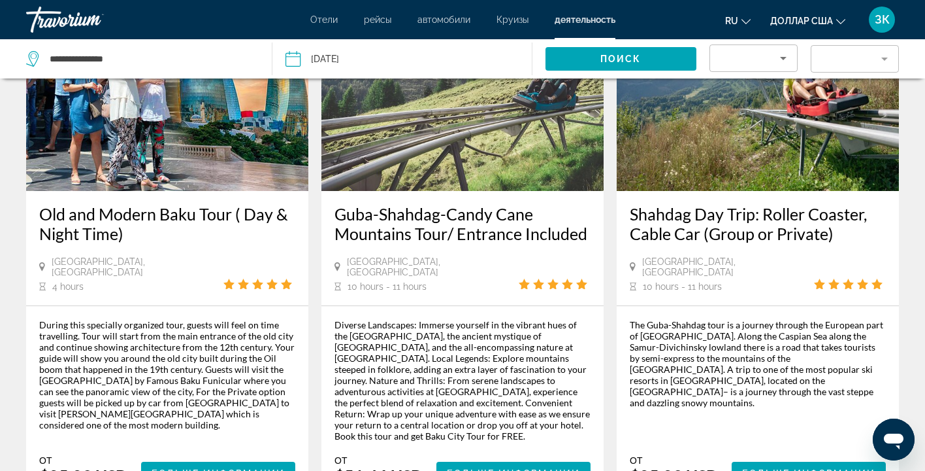
scroll to position [1986, 0]
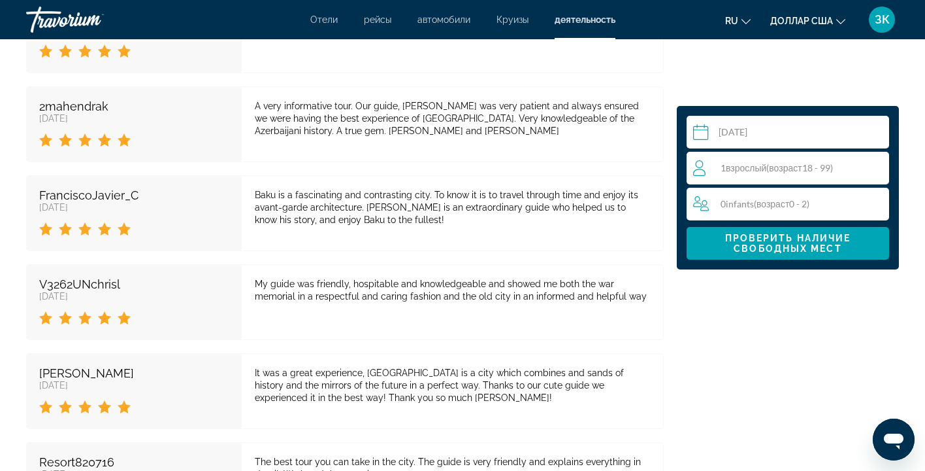
scroll to position [2338, 0]
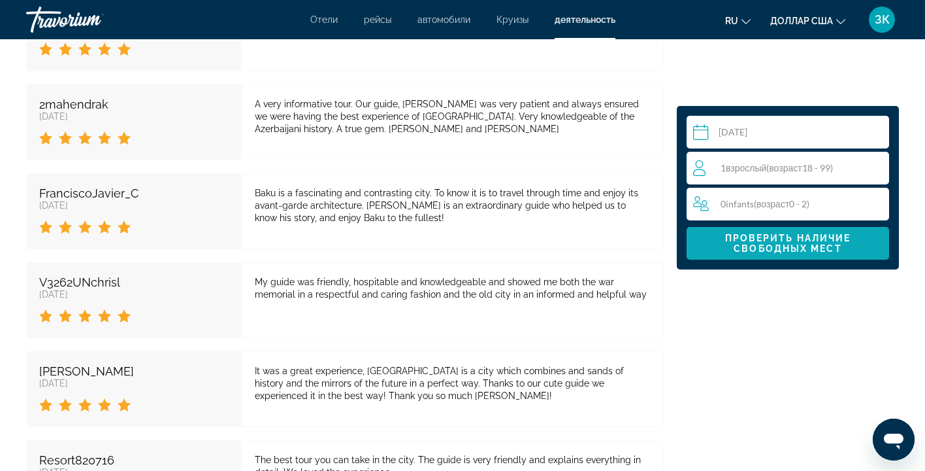
click at [800, 233] on span "Проверить наличие свободных мест" at bounding box center [788, 243] width 126 height 21
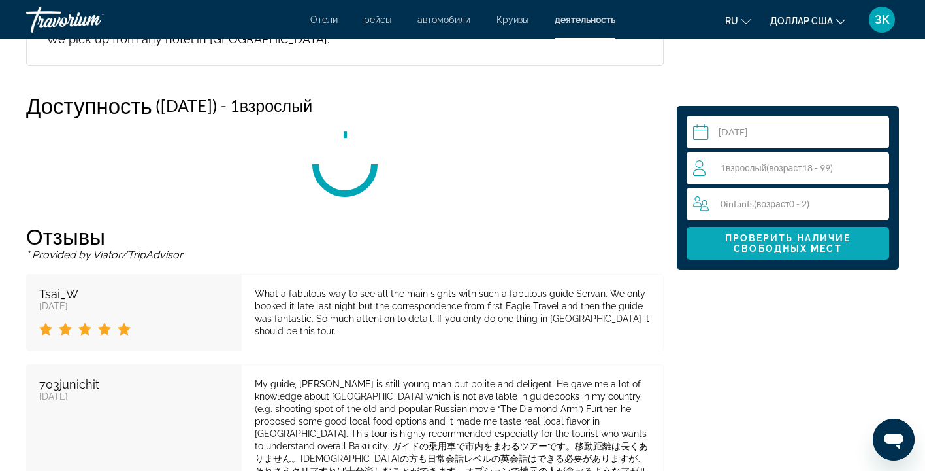
scroll to position [1853, 0]
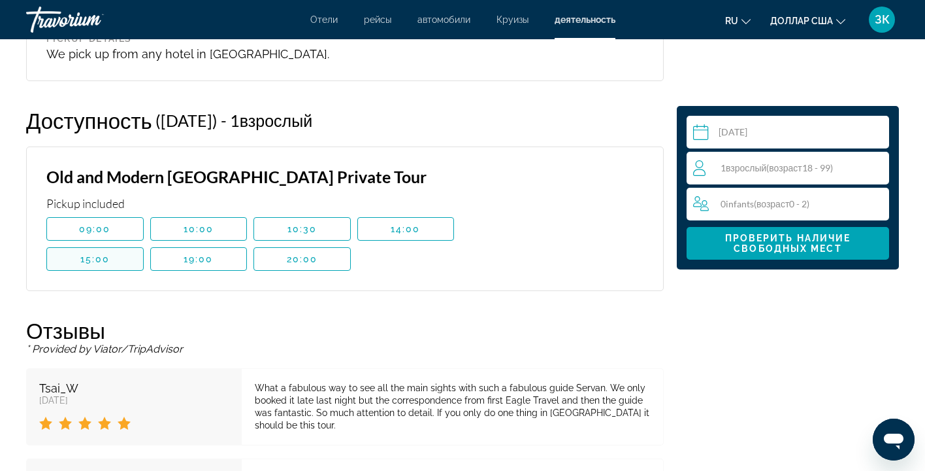
click at [108, 254] on span "15:00" at bounding box center [95, 259] width 30 height 10
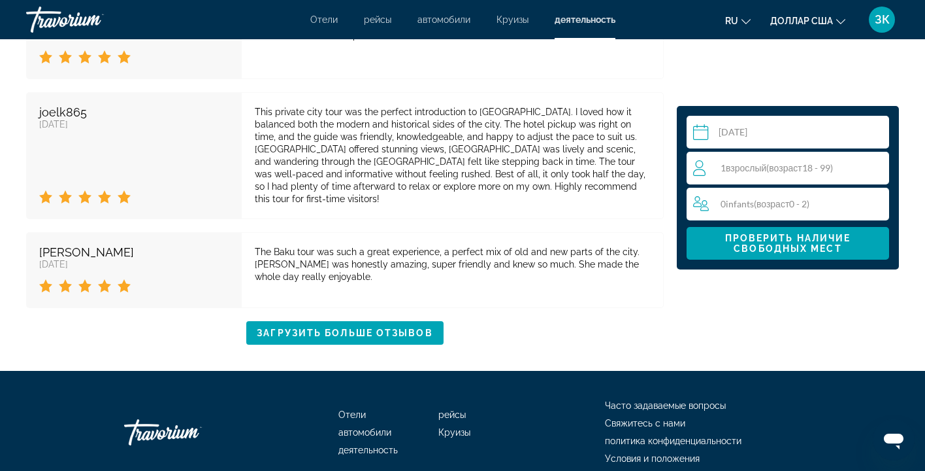
scroll to position [2953, 0]
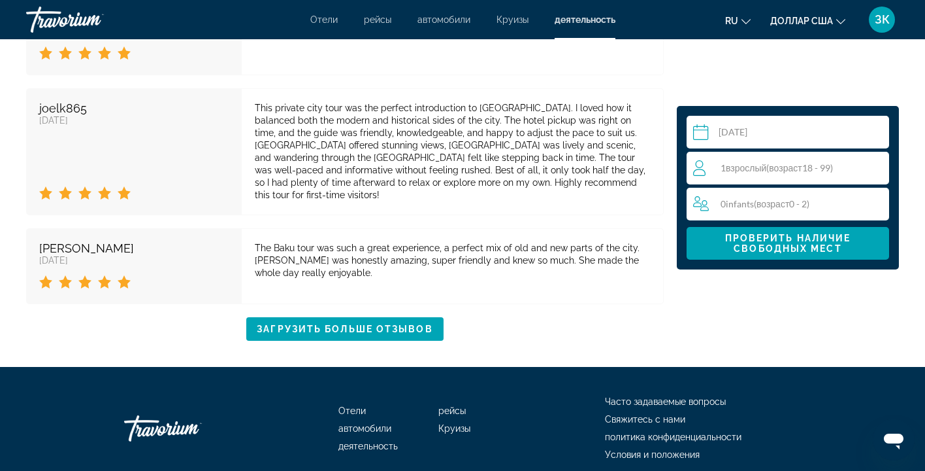
click at [799, 164] on span "возраст" at bounding box center [785, 167] width 33 height 11
click at [872, 166] on icon "Increment adults" at bounding box center [876, 167] width 12 height 16
click at [765, 242] on span "Проверить наличие свободных мест" at bounding box center [788, 243] width 126 height 21
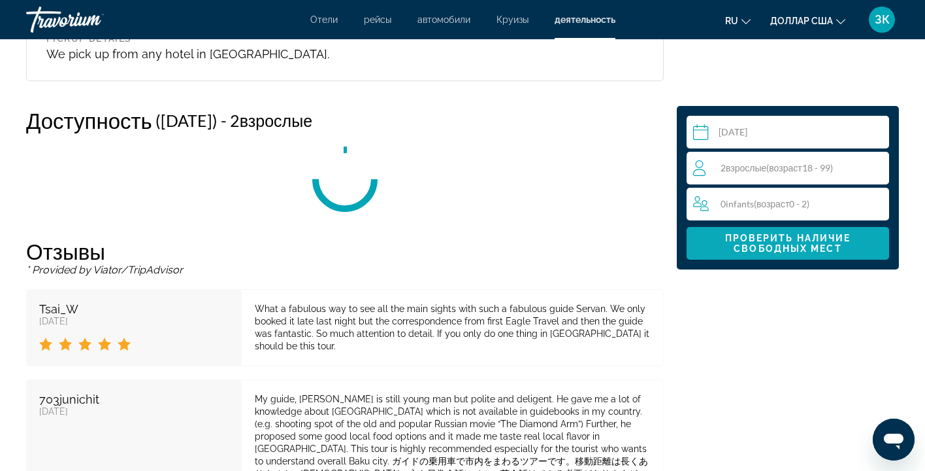
scroll to position [1853, 0]
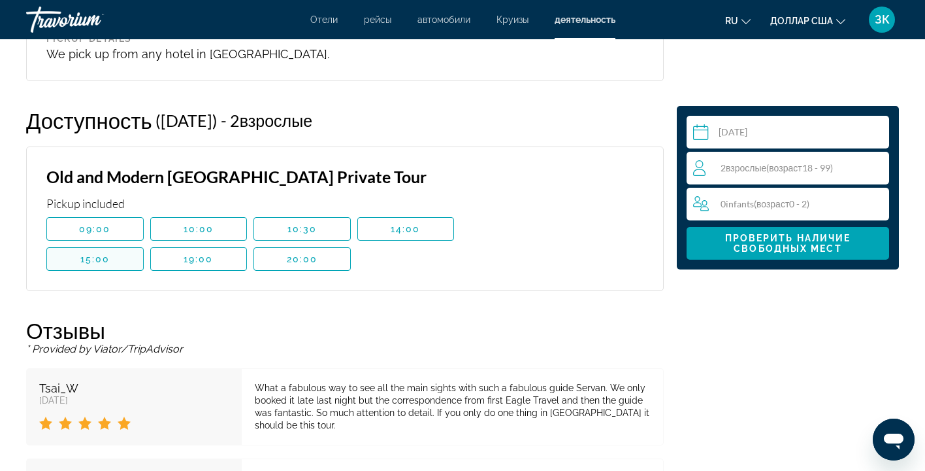
click at [101, 254] on span "15:00" at bounding box center [95, 259] width 30 height 10
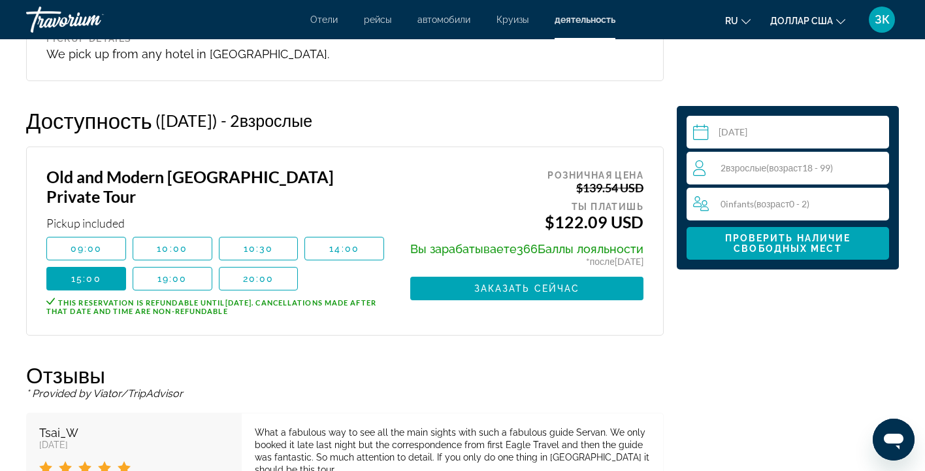
click at [904, 273] on div "Выберите дату [DATE] Sep *** *** *** *** *** *** *** *** *** *** *** *** 2025 *…" at bounding box center [787, 54] width 235 height 2823
click at [917, 293] on div "Выберите дату [DATE] Sep *** *** *** *** *** *** *** *** *** *** *** *** 2025 *…" at bounding box center [462, 54] width 925 height 2823
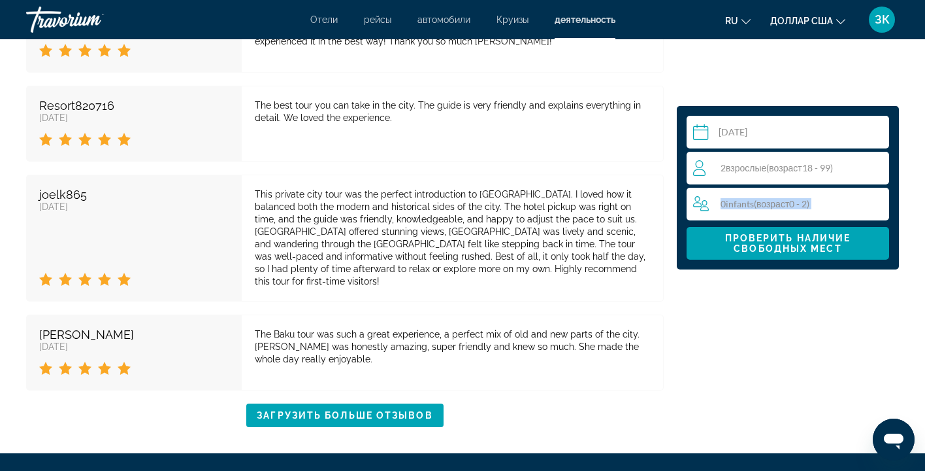
scroll to position [2953, 0]
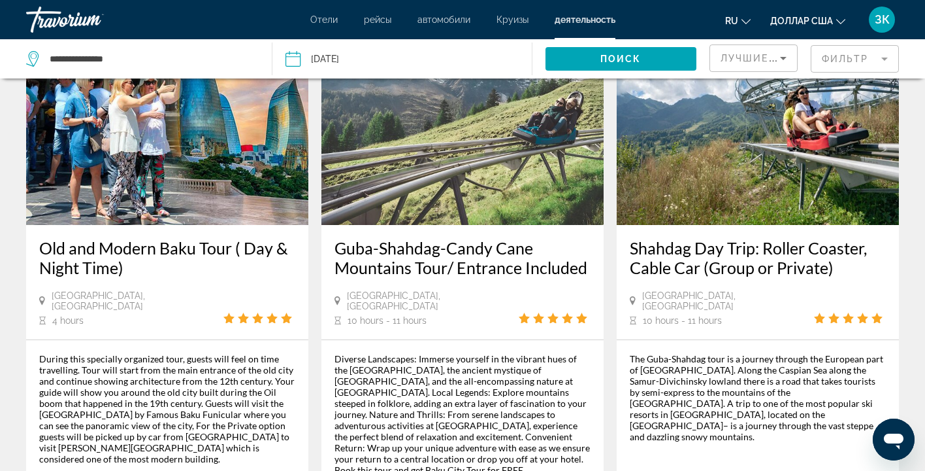
scroll to position [1951, 0]
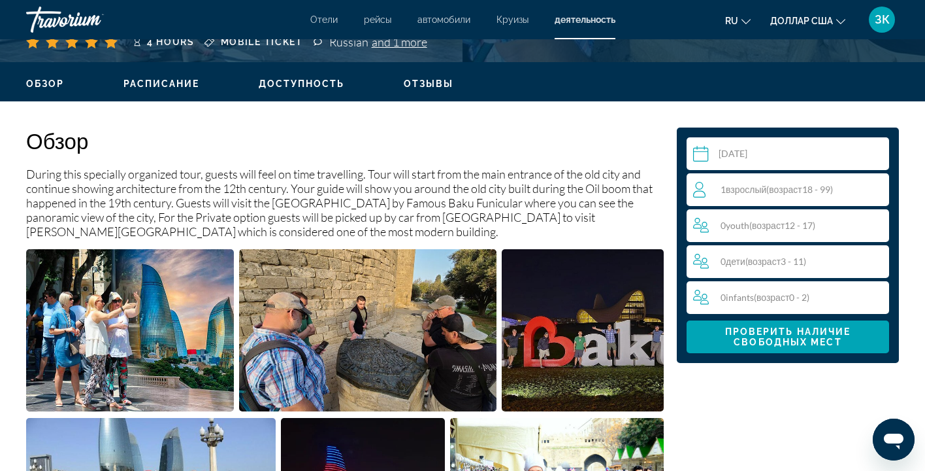
scroll to position [374, 0]
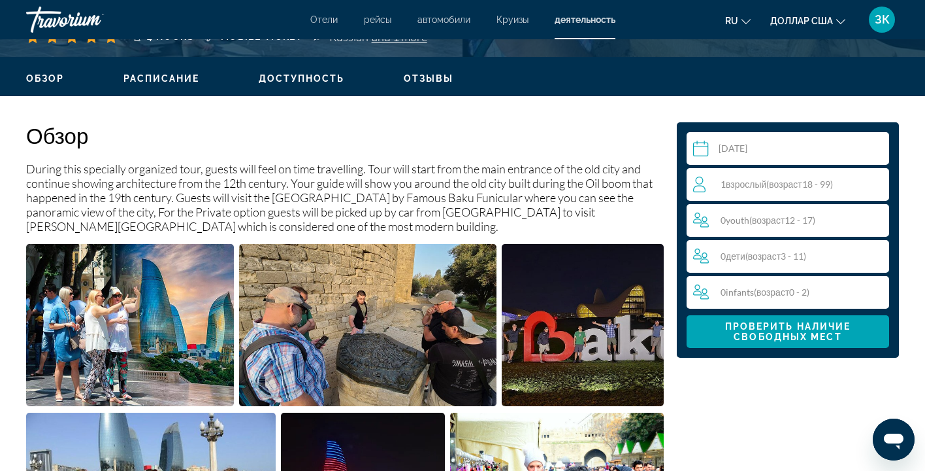
click at [827, 178] on div "1 Взрослый Взрослые ( возраст 18 - 99)" at bounding box center [790, 184] width 195 height 16
click at [874, 186] on icon "Increment adults" at bounding box center [876, 184] width 12 height 16
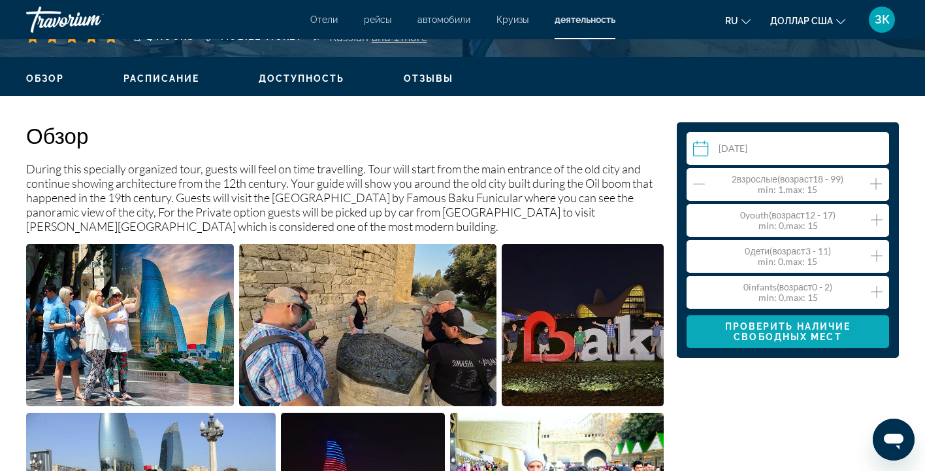
click at [755, 321] on span "Проверить наличие свободных мест" at bounding box center [788, 331] width 126 height 21
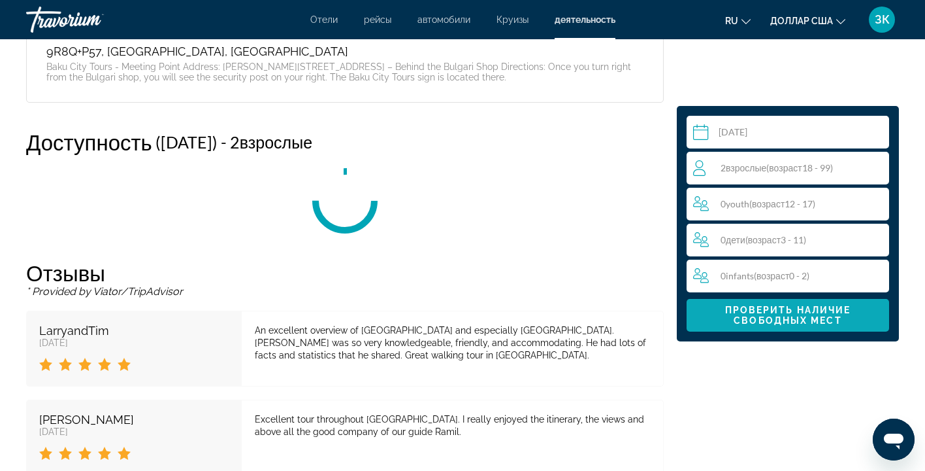
scroll to position [2664, 0]
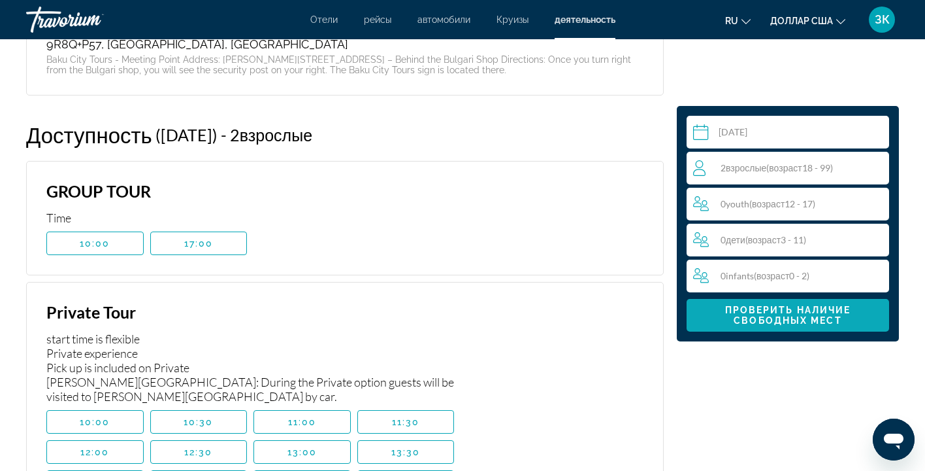
click at [755, 321] on span "Проверить наличие свободных мест" at bounding box center [788, 315] width 126 height 21
click at [208, 238] on span "17:00" at bounding box center [198, 243] width 29 height 10
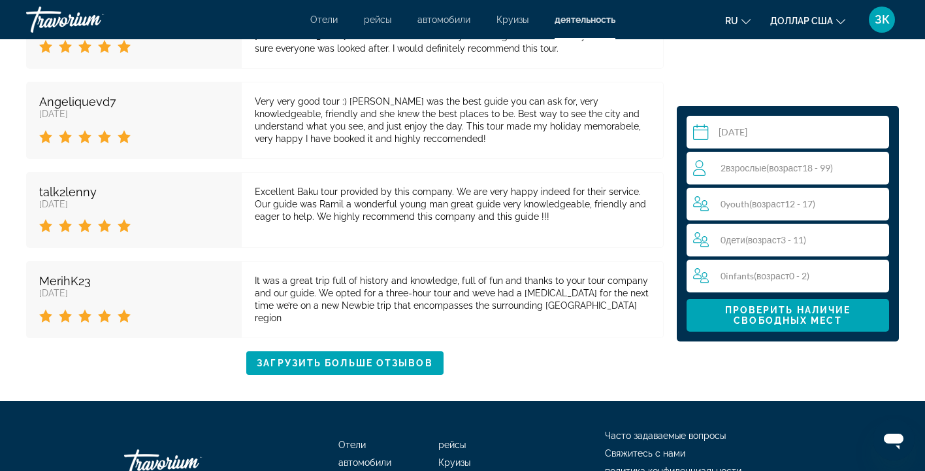
scroll to position [3962, 0]
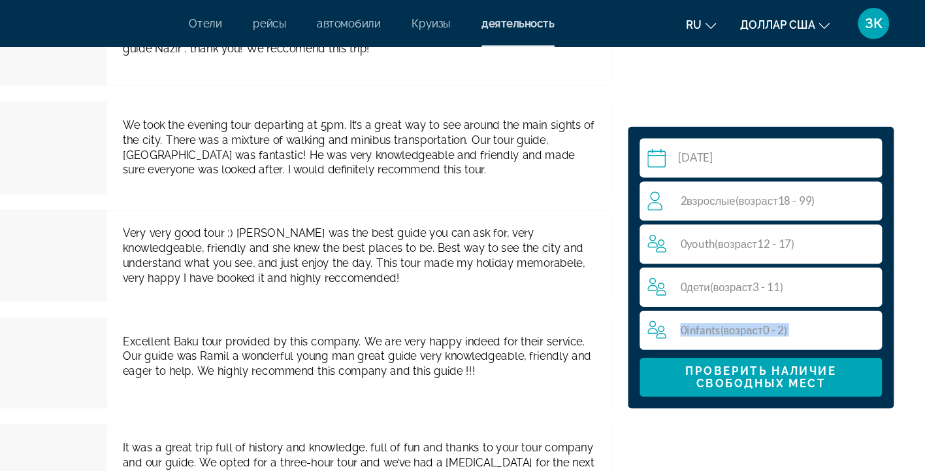
scroll to position [3822, 0]
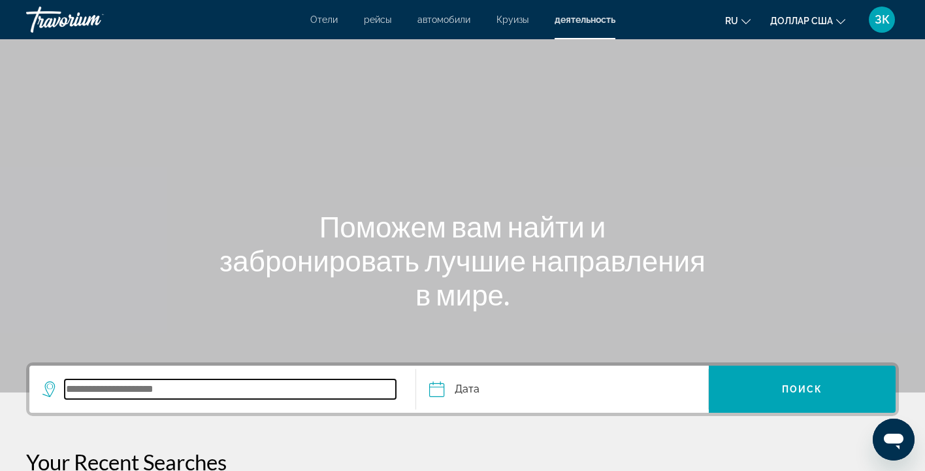
click at [329, 390] on input "Search widget" at bounding box center [230, 389] width 331 height 20
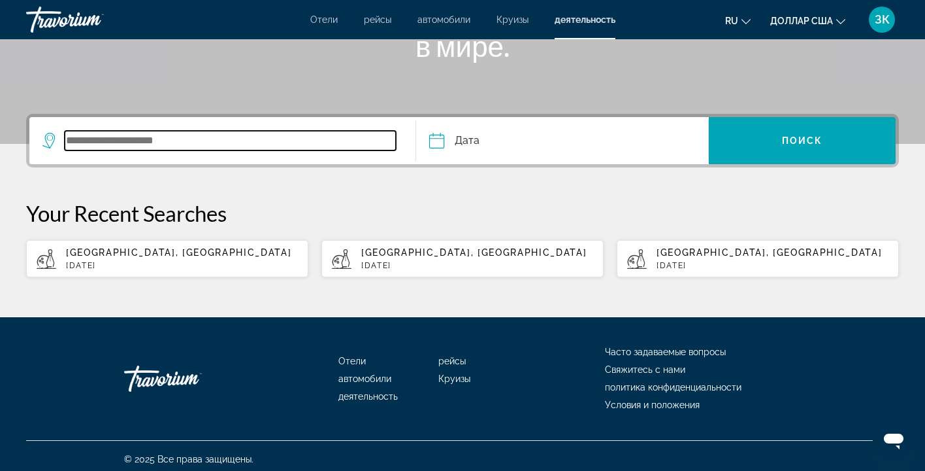
scroll to position [255, 0]
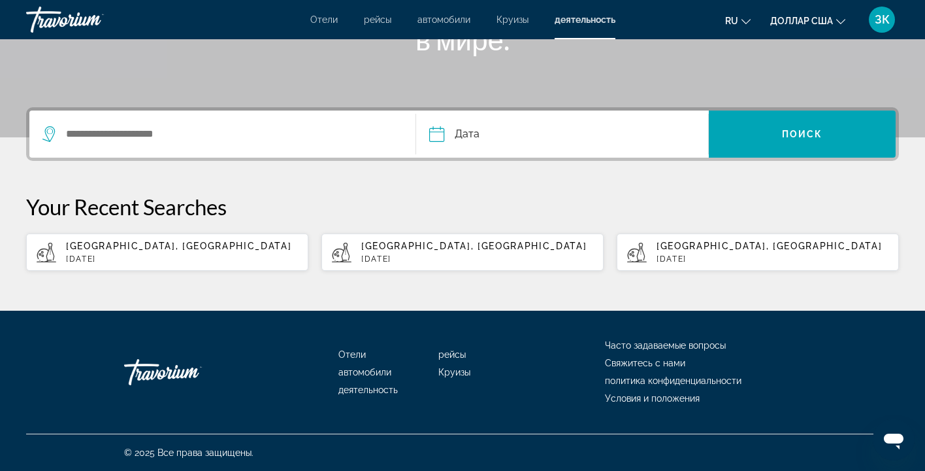
click at [203, 246] on p "[GEOGRAPHIC_DATA], [GEOGRAPHIC_DATA]" at bounding box center [182, 245] width 232 height 10
type input "**********"
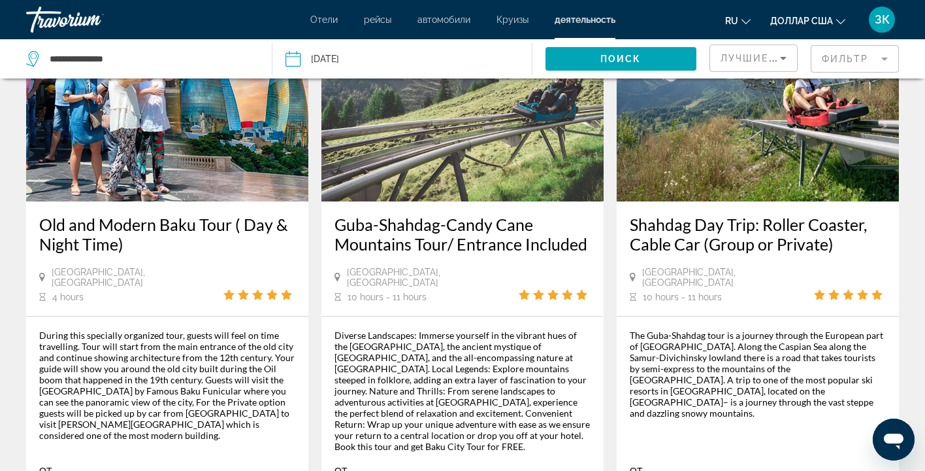
scroll to position [1976, 0]
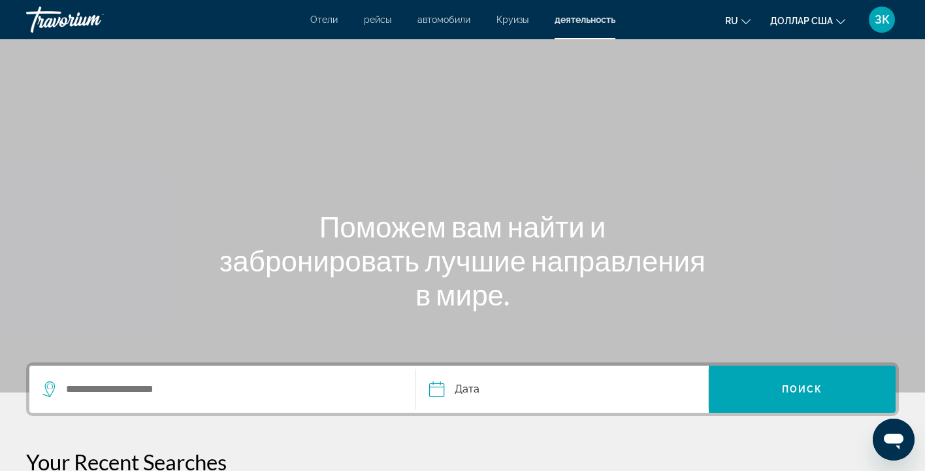
click at [233, 399] on div "Search widget" at bounding box center [222, 388] width 360 height 47
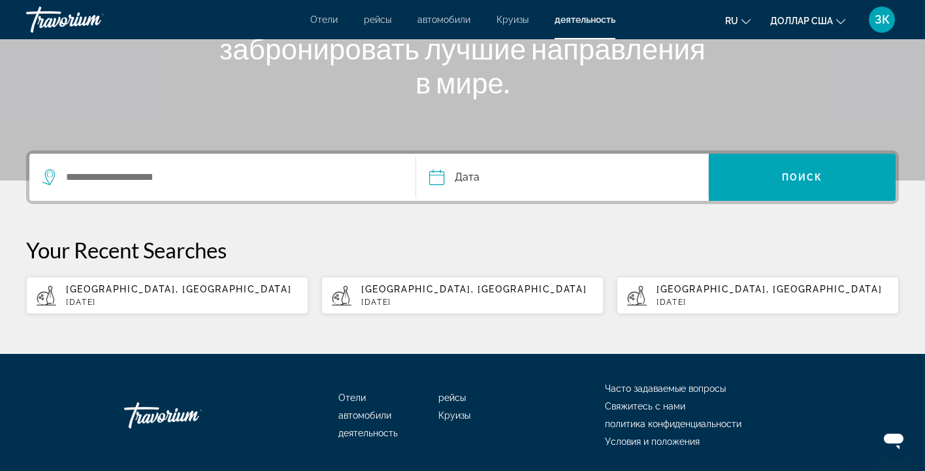
scroll to position [255, 0]
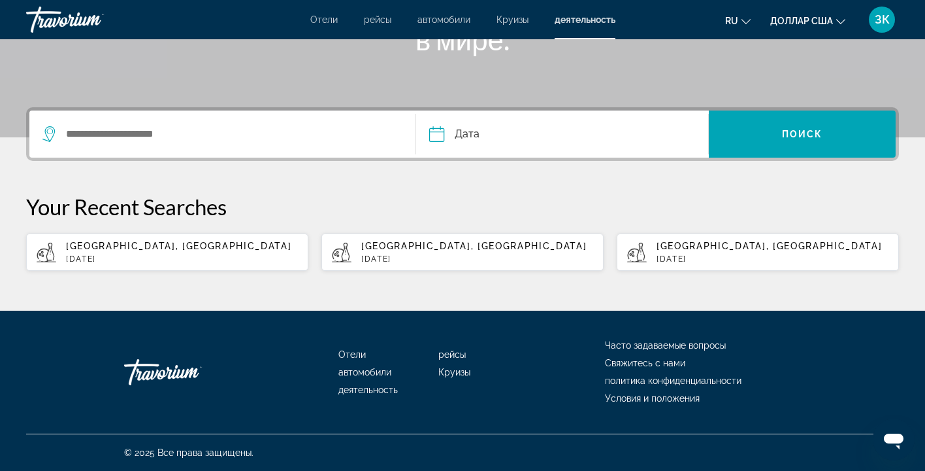
click at [188, 244] on p "[GEOGRAPHIC_DATA], [GEOGRAPHIC_DATA]" at bounding box center [182, 245] width 232 height 10
type input "**********"
